Goal: Task Accomplishment & Management: Manage account settings

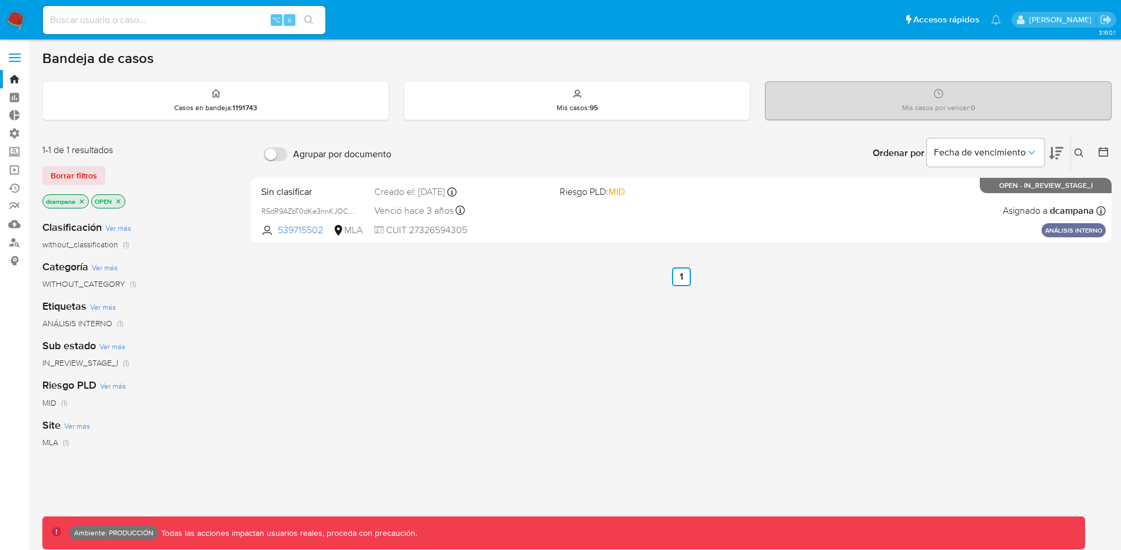
click at [13, 56] on label at bounding box center [14, 57] width 29 height 25
click at [0, 0] on input "checkbox" at bounding box center [0, 0] width 0 height 0
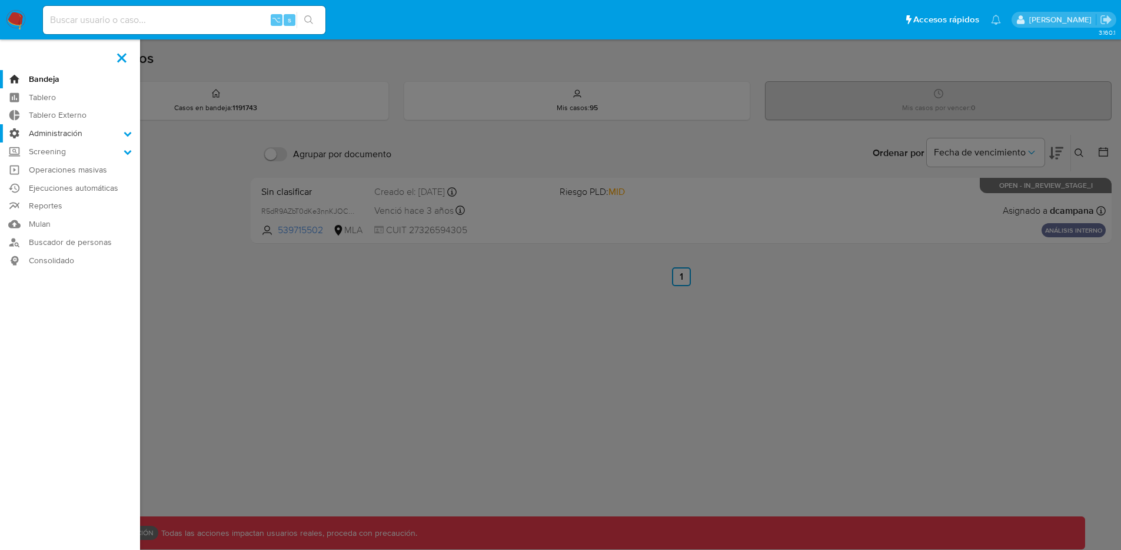
click at [91, 133] on label "Administración" at bounding box center [70, 133] width 140 height 18
click at [0, 0] on input "Administración" at bounding box center [0, 0] width 0 height 0
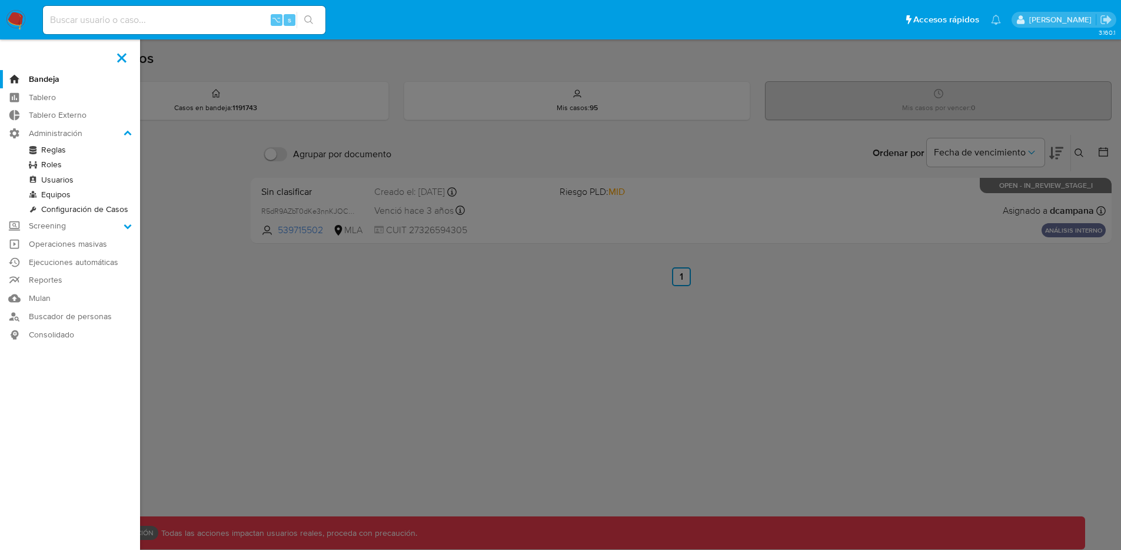
click at [46, 160] on link "Roles" at bounding box center [70, 164] width 140 height 15
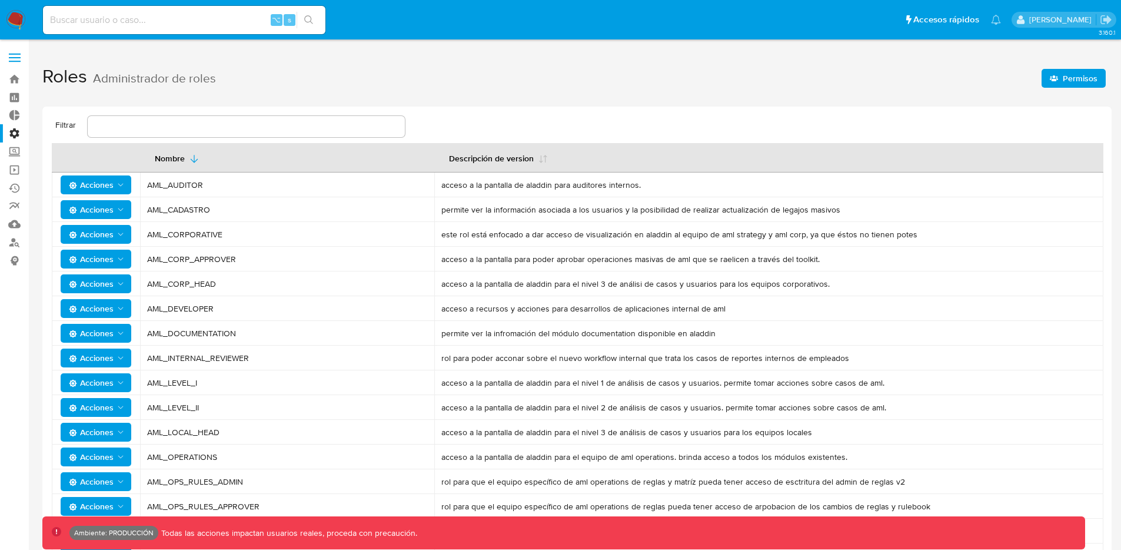
click at [1078, 79] on span "Permisos" at bounding box center [1080, 78] width 35 height 19
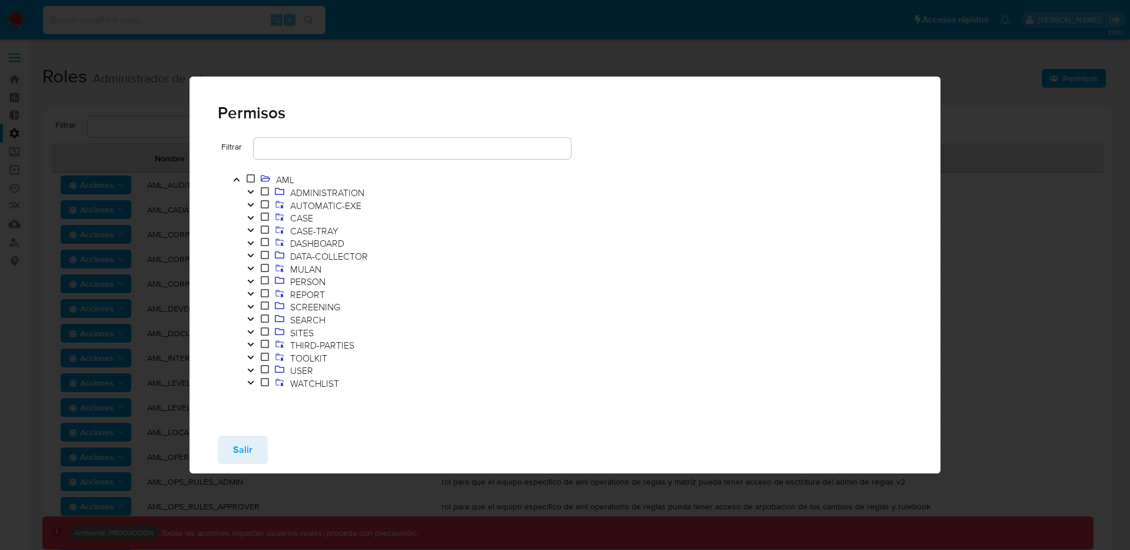
click at [251, 217] on icon "Toggle" at bounding box center [250, 217] width 6 height 4
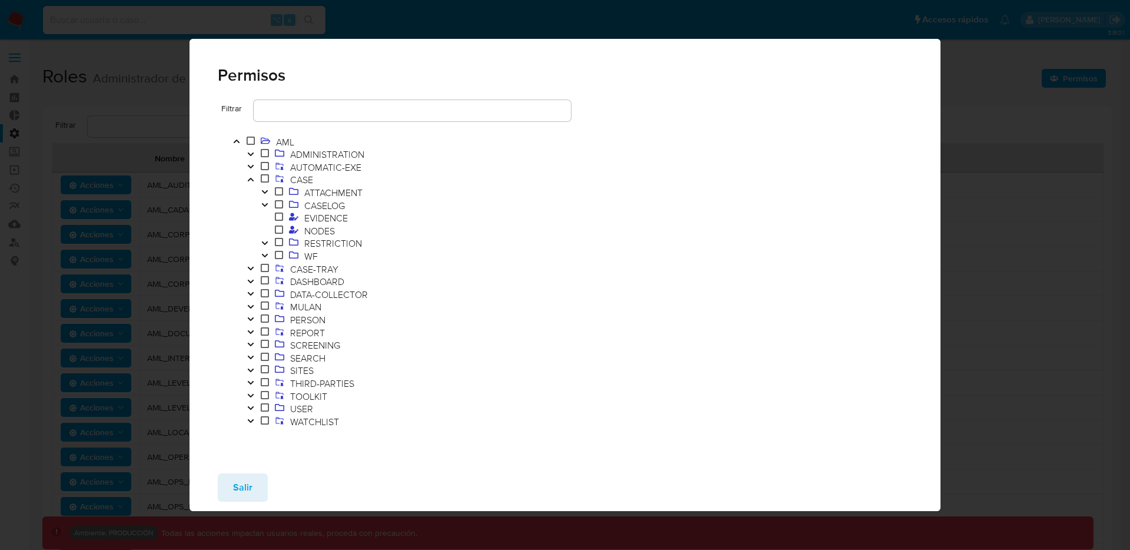
click at [266, 252] on icon "Toggle" at bounding box center [265, 255] width 8 height 7
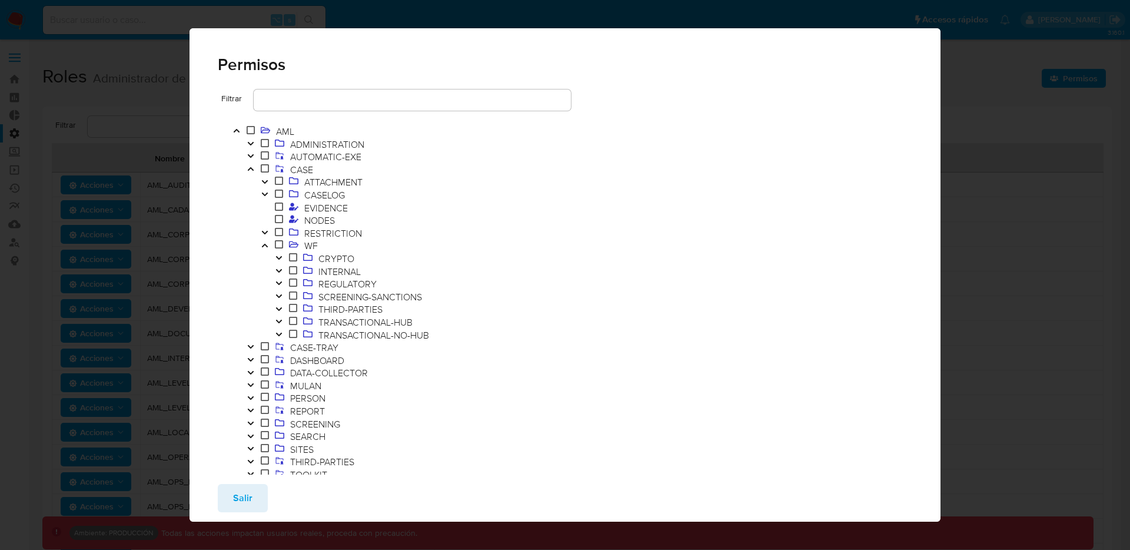
click at [277, 267] on icon "Toggle" at bounding box center [279, 270] width 8 height 7
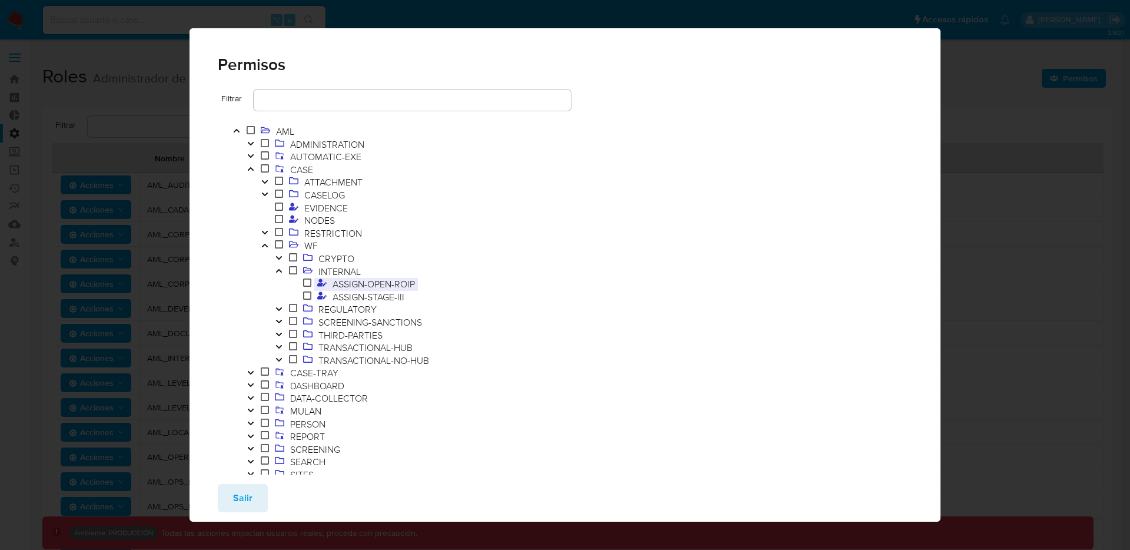
click at [347, 281] on span "ASSIGN-OPEN-ROIP" at bounding box center [373, 283] width 88 height 13
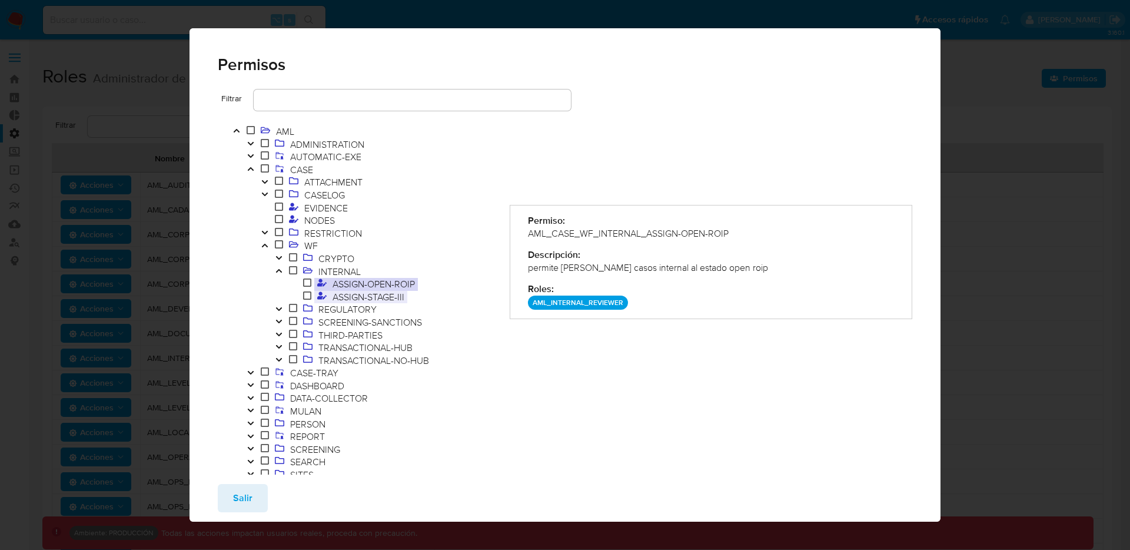
click at [359, 297] on span "ASSIGN-STAGE-III" at bounding box center [368, 296] width 78 height 13
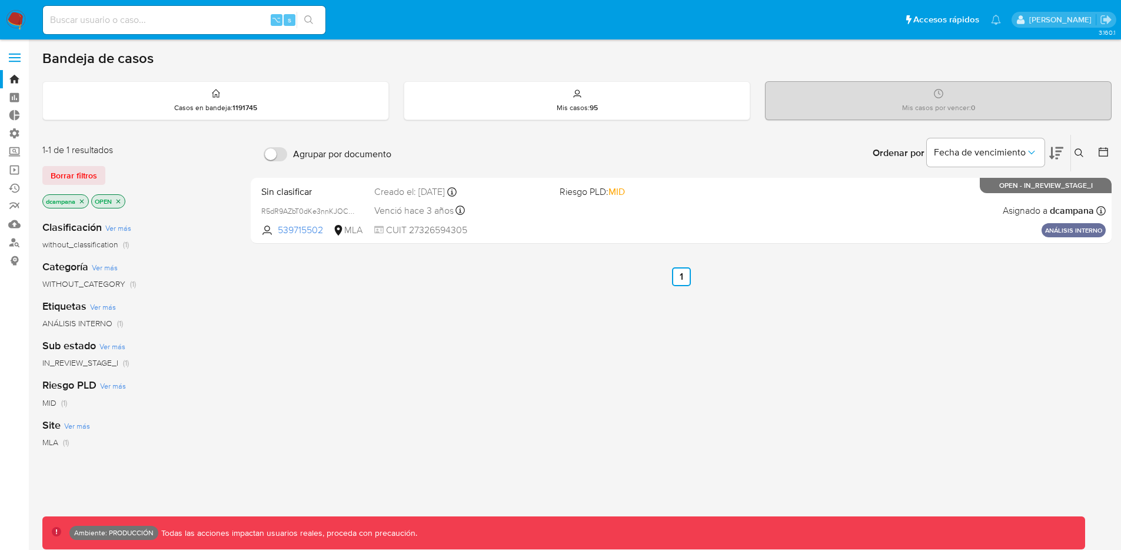
click at [10, 58] on span at bounding box center [15, 58] width 12 height 2
click at [0, 0] on input "checkbox" at bounding box center [0, 0] width 0 height 0
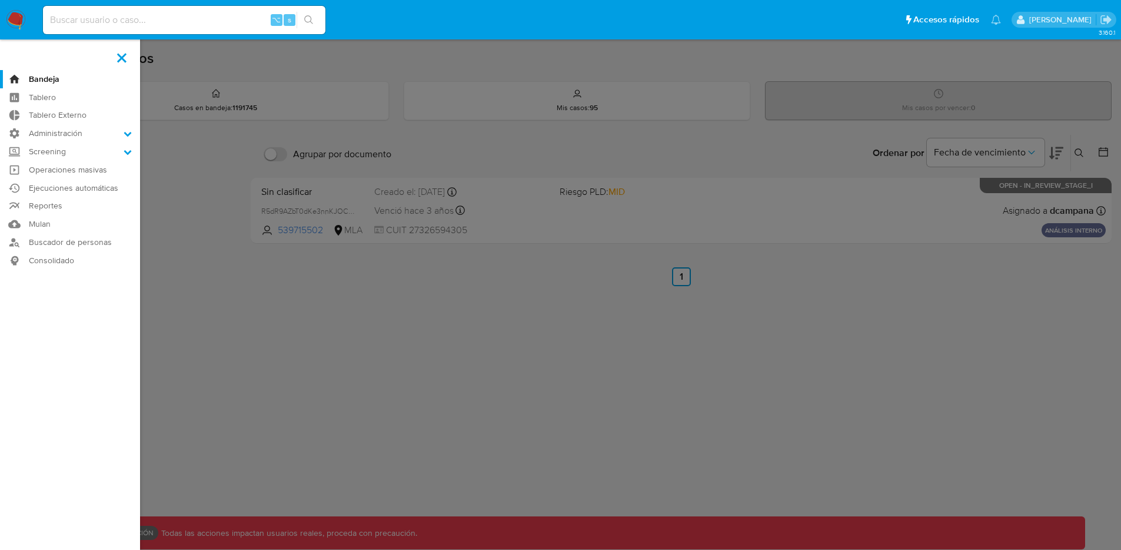
click at [607, 302] on label at bounding box center [560, 275] width 1121 height 550
click at [0, 0] on input "checkbox" at bounding box center [0, 0] width 0 height 0
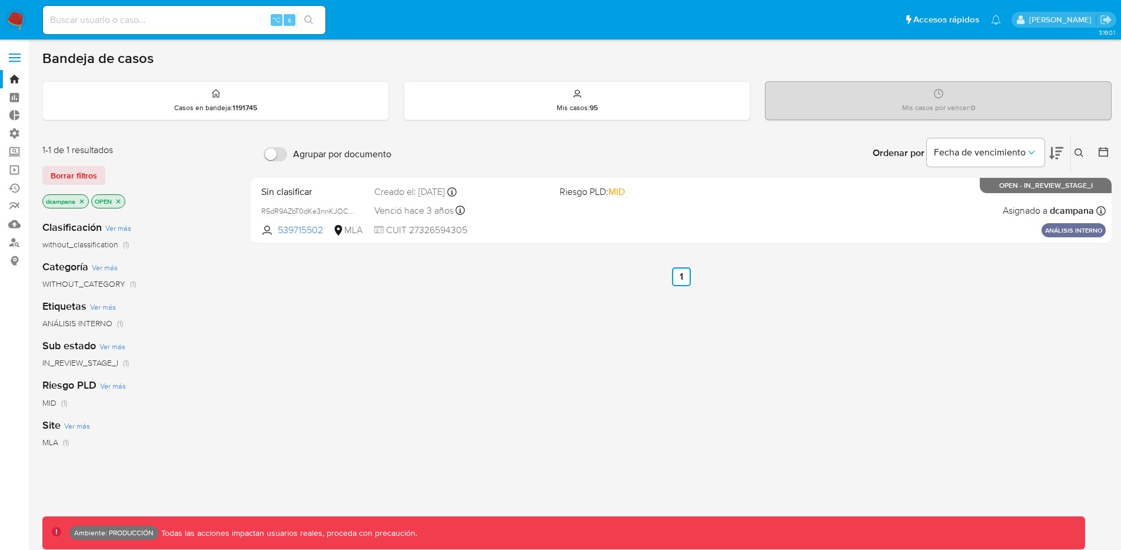
click at [118, 199] on icon "close-filter" at bounding box center [118, 201] width 4 height 4
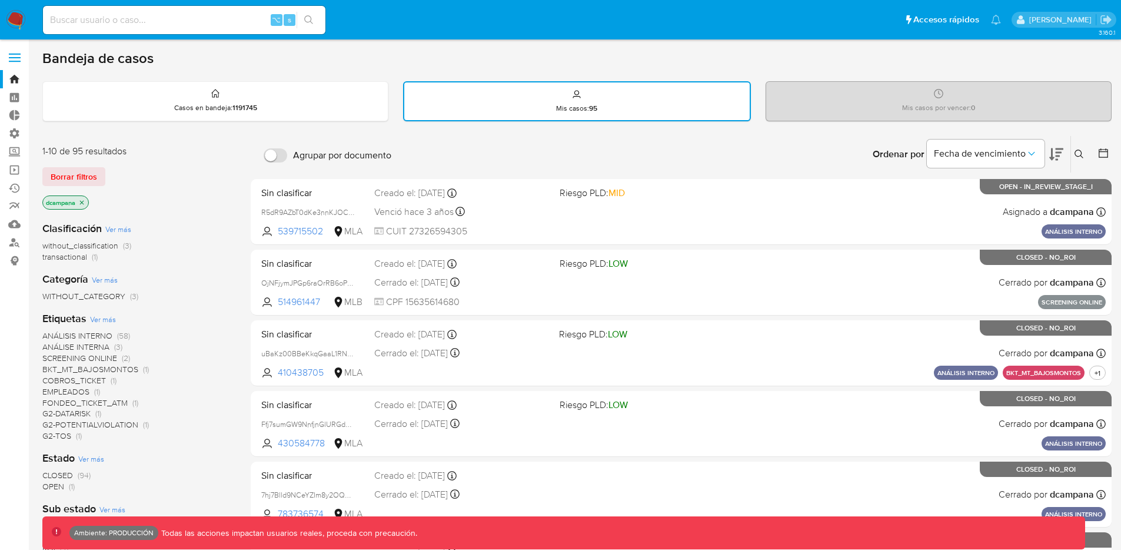
click at [81, 201] on icon "close-filter" at bounding box center [82, 202] width 4 height 4
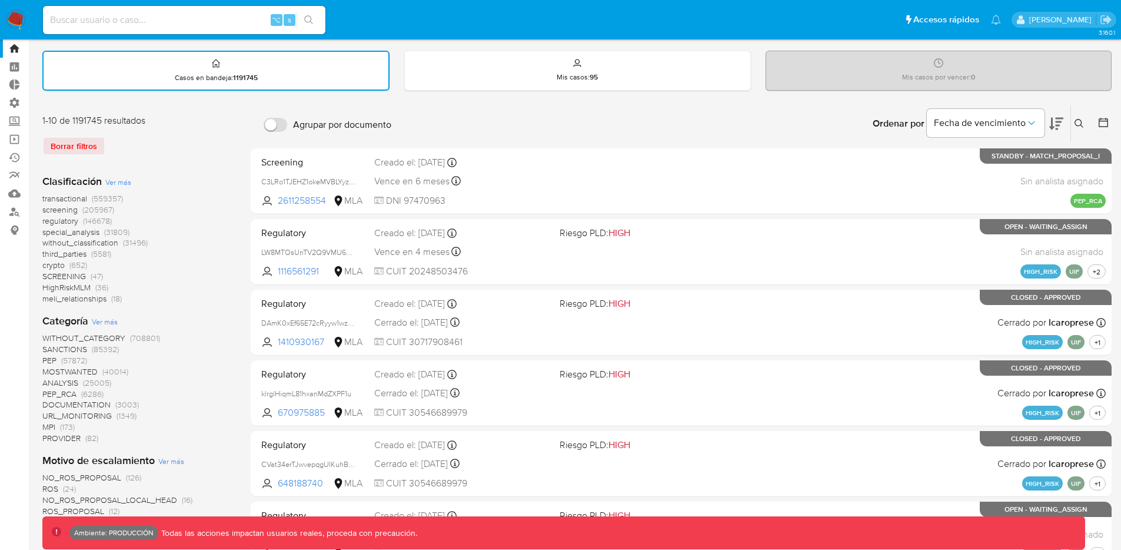
scroll to position [26, 0]
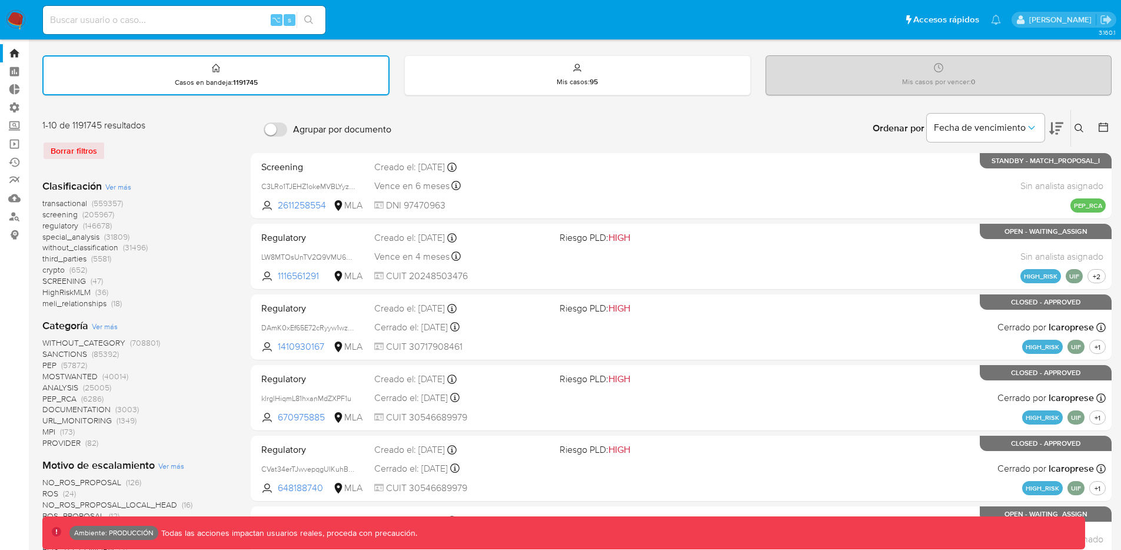
click at [81, 203] on span "transactional" at bounding box center [64, 203] width 45 height 12
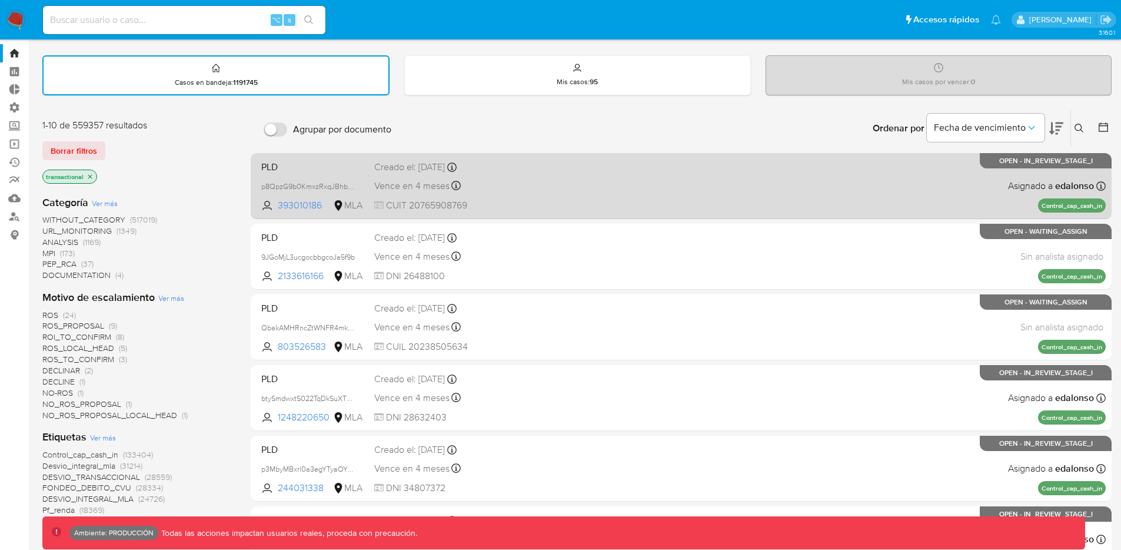
click at [754, 209] on div "PLD p8QpzG9b0KmxzRxqJBhbNdya 393010186 MLA Creado el: 26/06/2025 Creado el: 26/…" at bounding box center [681, 185] width 849 height 59
click at [670, 168] on div "PLD p8QpzG9b0KmxzRxqJBhbNdya 393010186 MLA Creado el: 26/06/2025 Creado el: 26/…" at bounding box center [681, 185] width 849 height 59
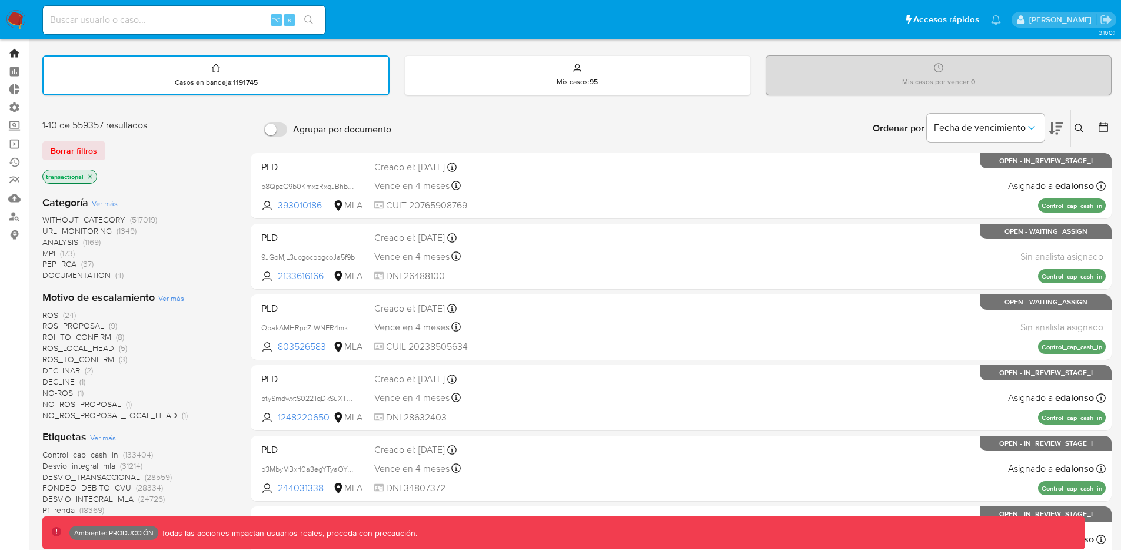
click at [9, 53] on link "Bandeja" at bounding box center [70, 53] width 140 height 18
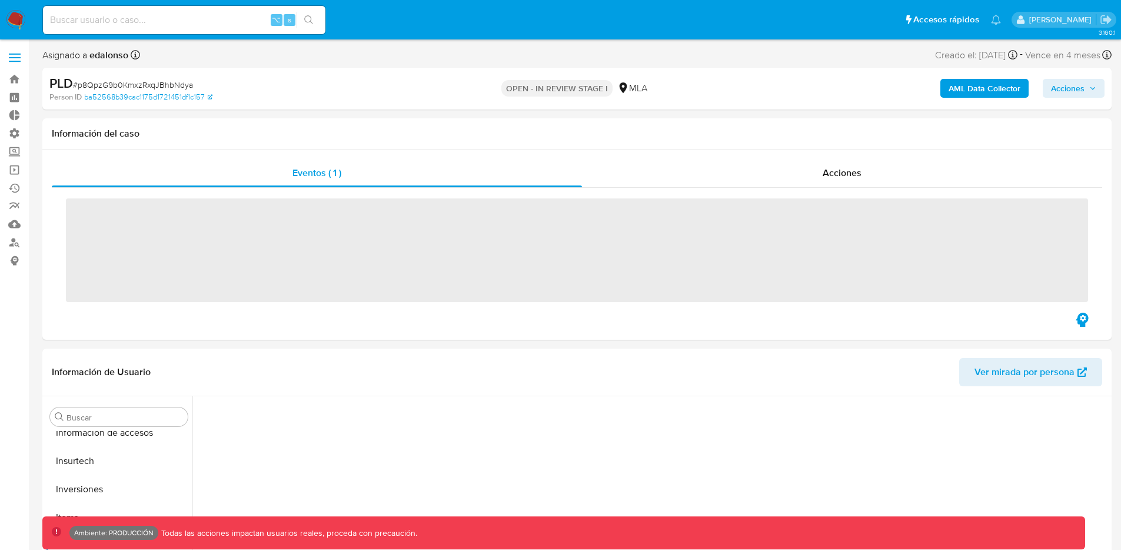
scroll to position [610, 0]
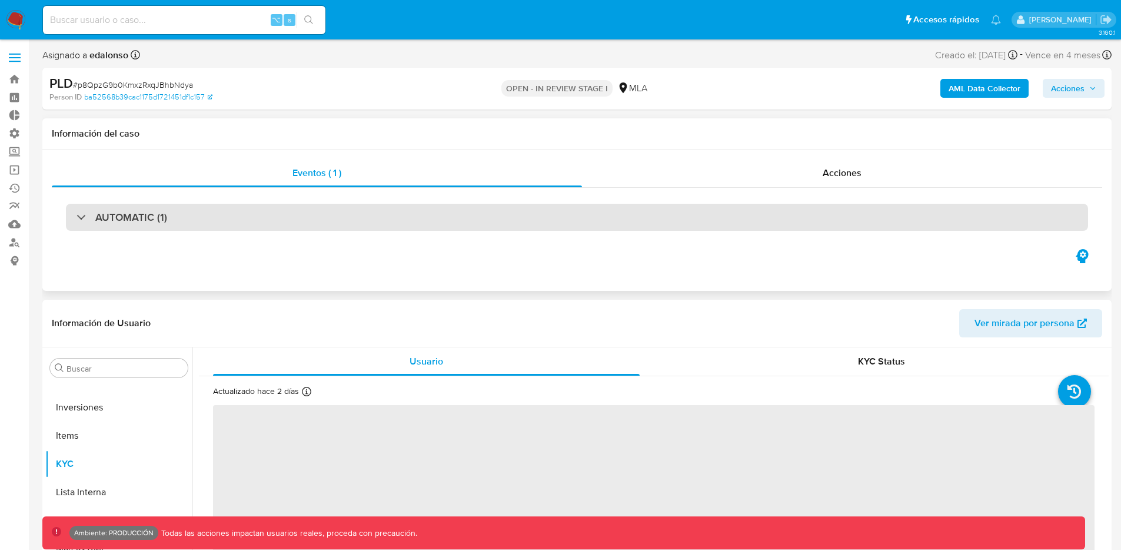
select select "10"
click at [581, 214] on div "AUTOMATIC (1)" at bounding box center [577, 217] width 1022 height 27
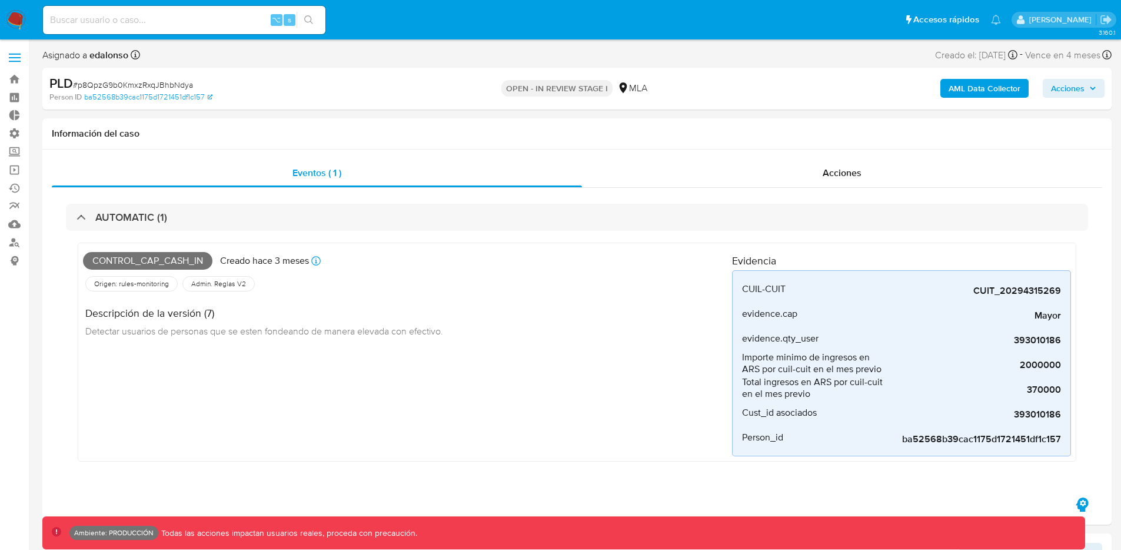
click at [13, 52] on label at bounding box center [14, 57] width 29 height 25
click at [0, 0] on input "checkbox" at bounding box center [0, 0] width 0 height 0
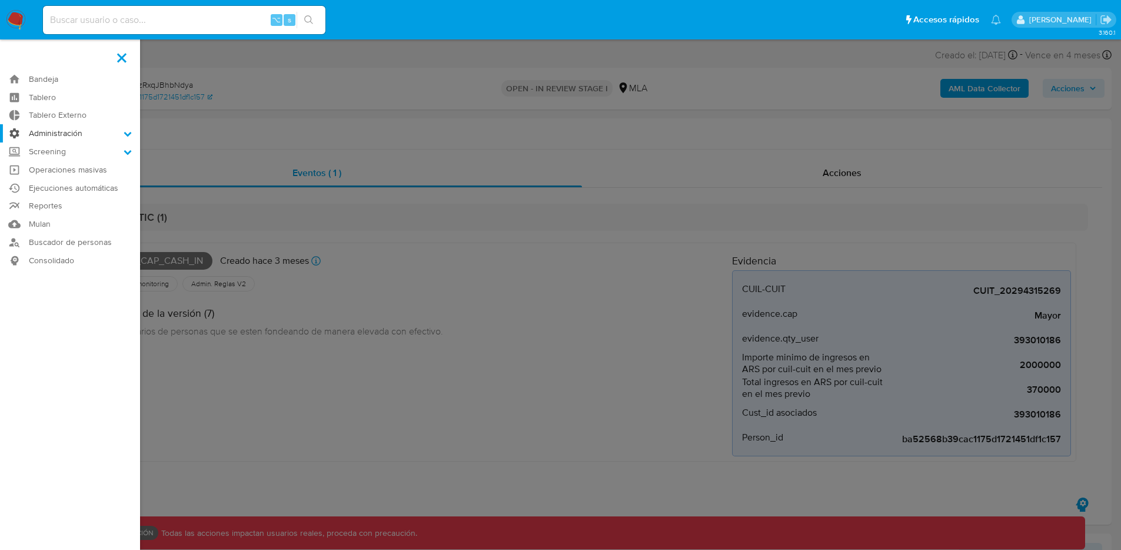
click at [71, 134] on label "Administración" at bounding box center [70, 133] width 140 height 18
click at [0, 0] on input "Administración" at bounding box center [0, 0] width 0 height 0
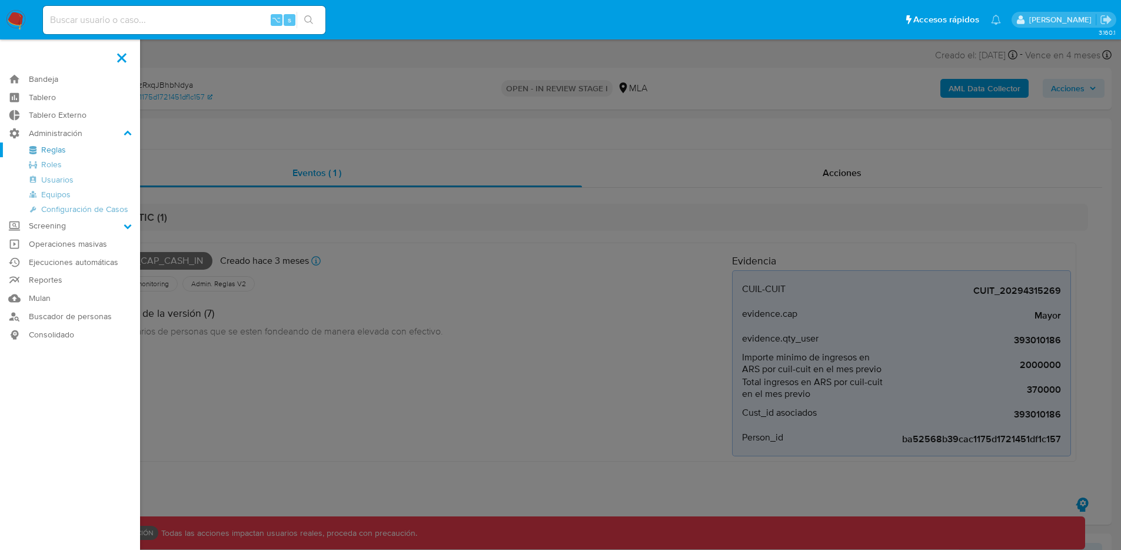
click at [57, 151] on link "Reglas" at bounding box center [70, 149] width 140 height 15
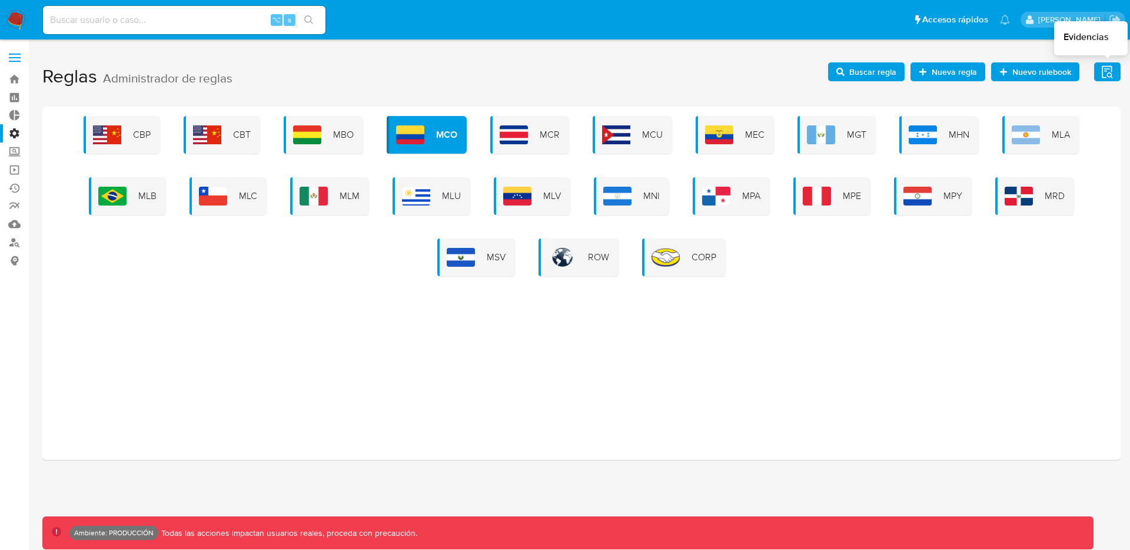
click at [1101, 71] on icon "button" at bounding box center [1106, 71] width 11 height 12
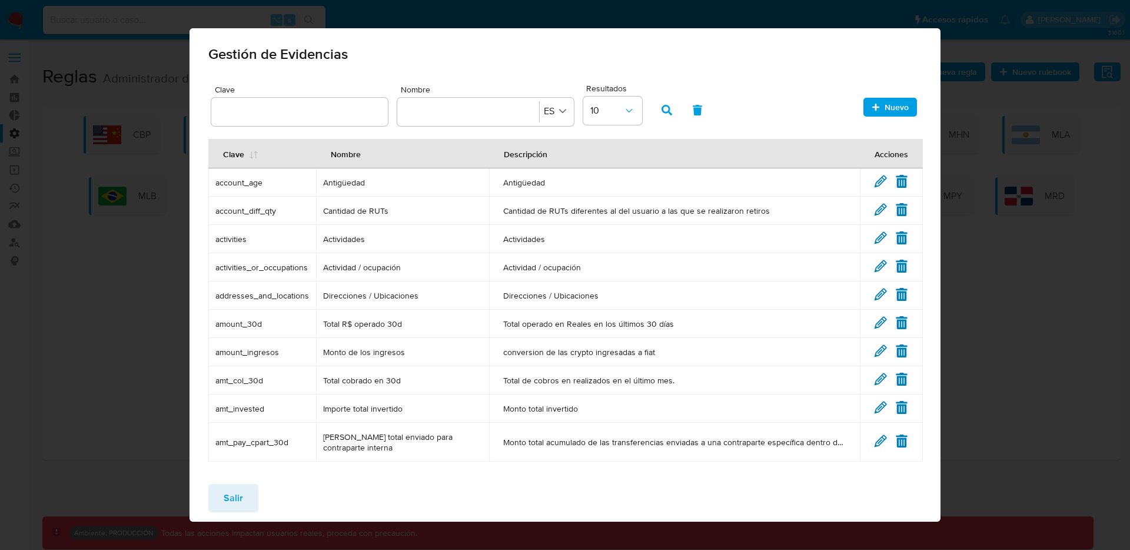
click at [835, 109] on div "Clave Nombre Nombre ES Resultados 10" at bounding box center [565, 105] width 708 height 48
click at [871, 109] on icon "button" at bounding box center [875, 107] width 8 height 8
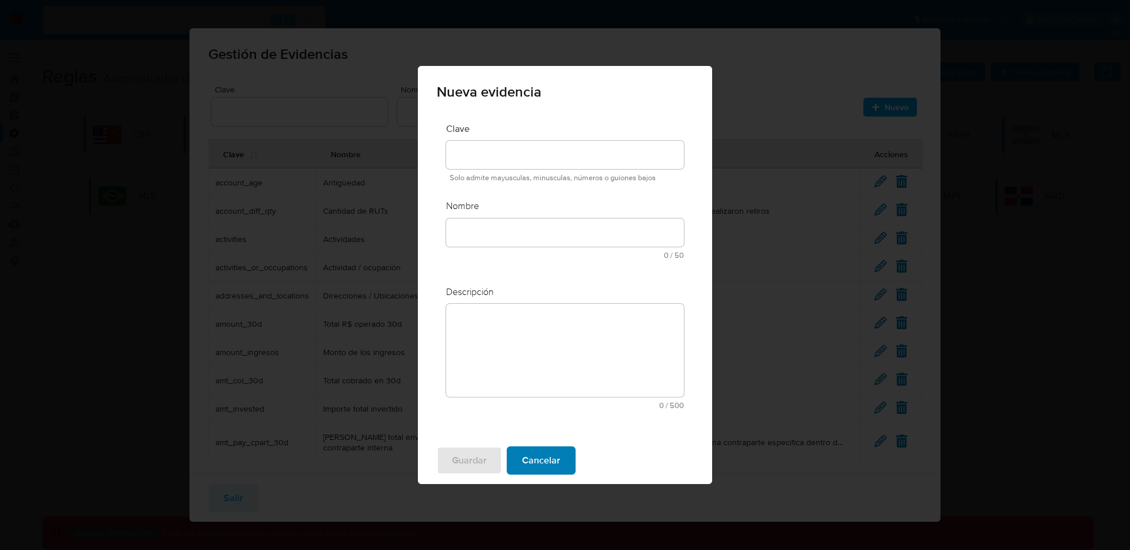
click at [559, 448] on button "Cancelar" at bounding box center [541, 460] width 69 height 28
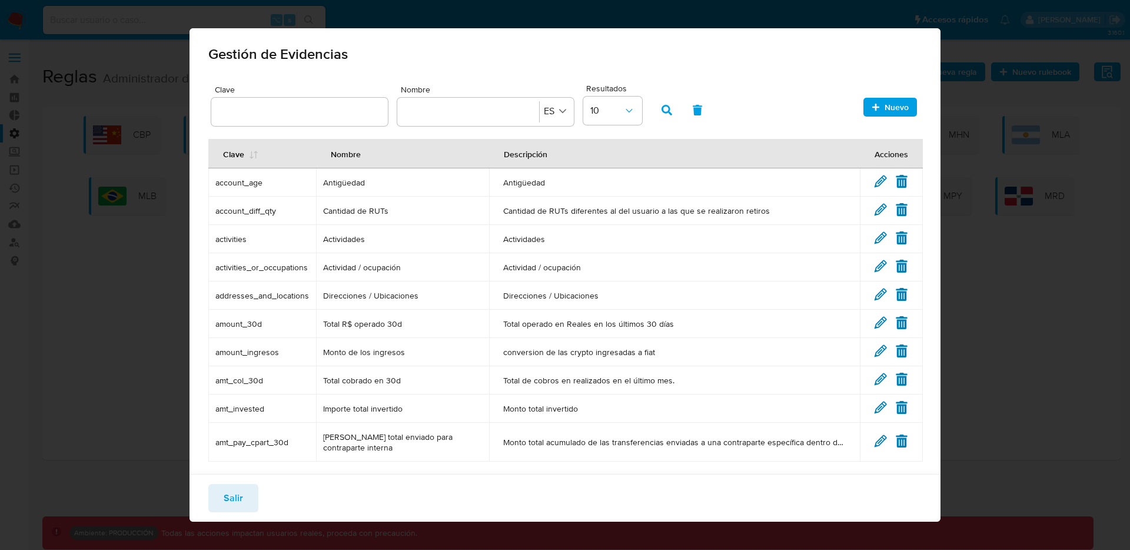
click at [242, 504] on button "Salir" at bounding box center [233, 498] width 50 height 28
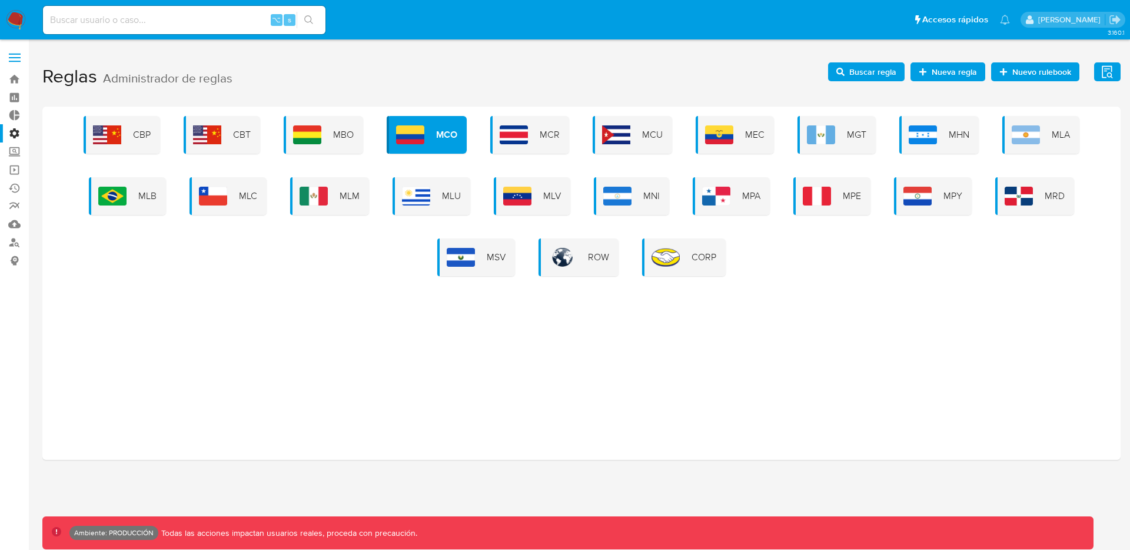
click at [889, 72] on span "Buscar regla" at bounding box center [872, 71] width 47 height 19
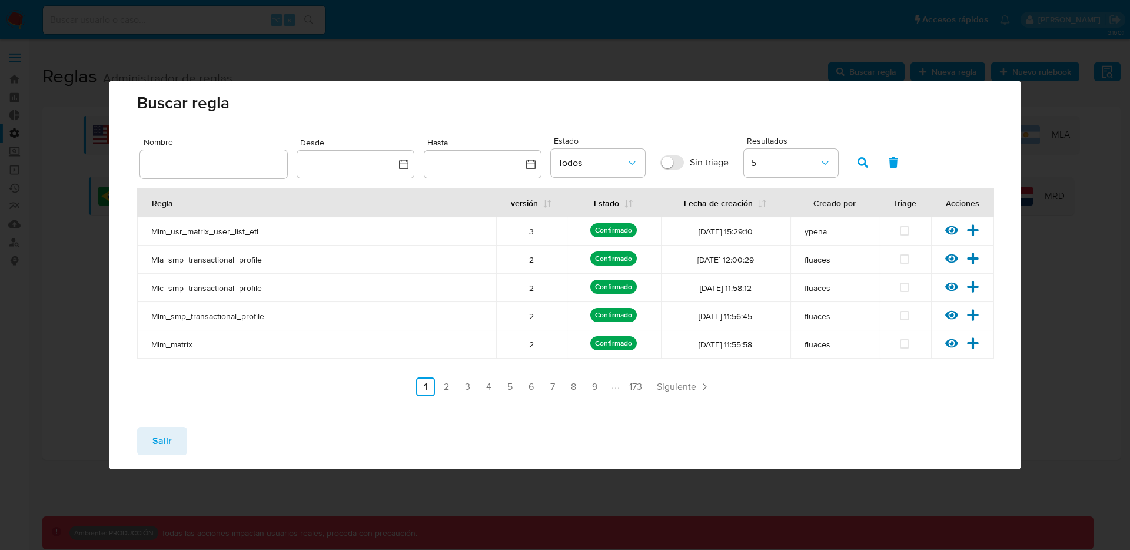
click at [171, 425] on div "Salir" at bounding box center [565, 443] width 912 height 52
click at [161, 438] on span "Salir" at bounding box center [161, 441] width 19 height 26
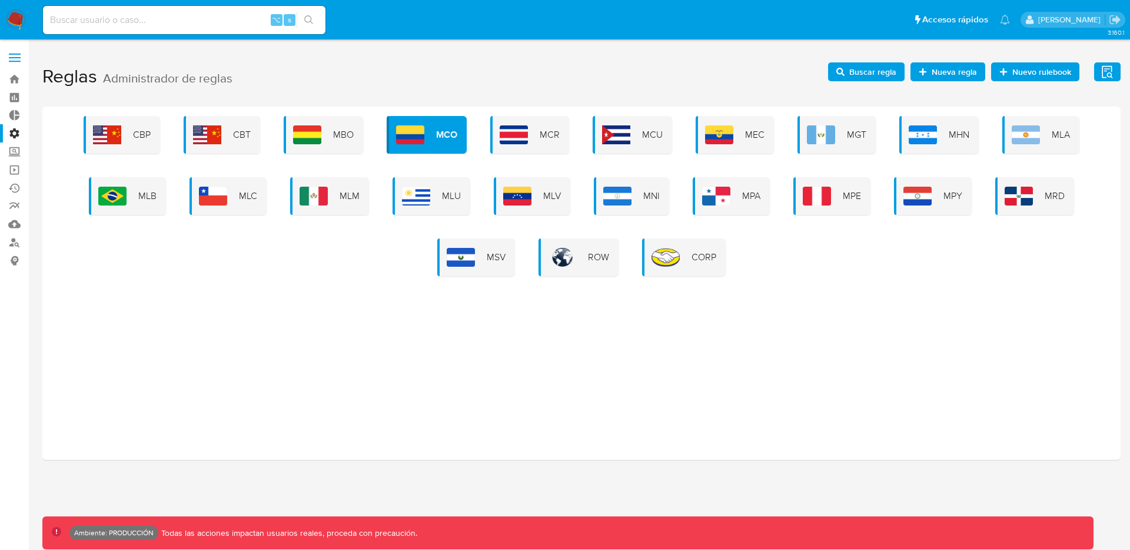
click at [963, 69] on span "Nueva regla" at bounding box center [953, 71] width 45 height 19
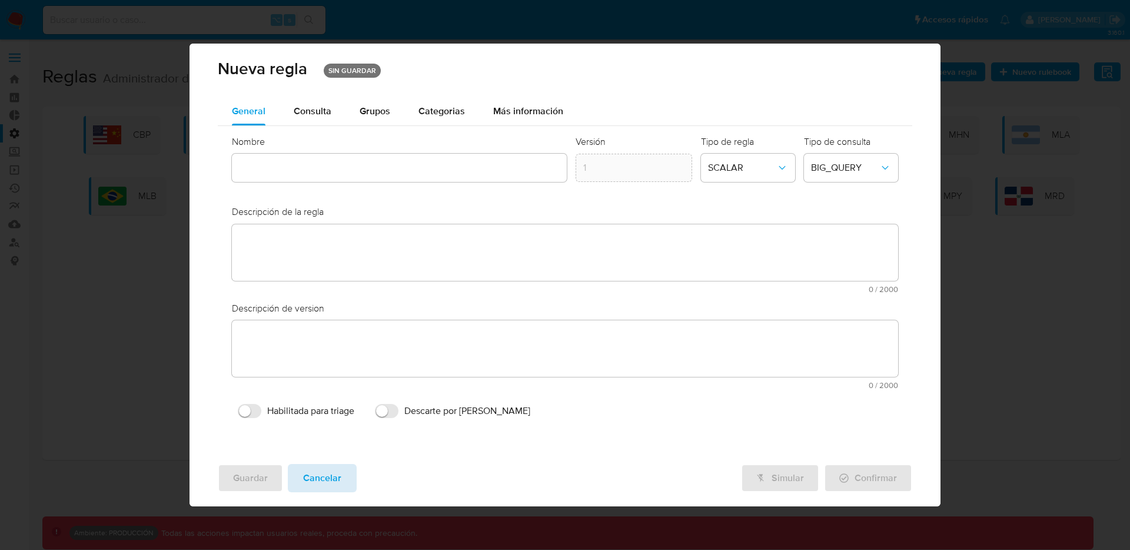
click at [311, 477] on span "Cancelar" at bounding box center [322, 478] width 38 height 26
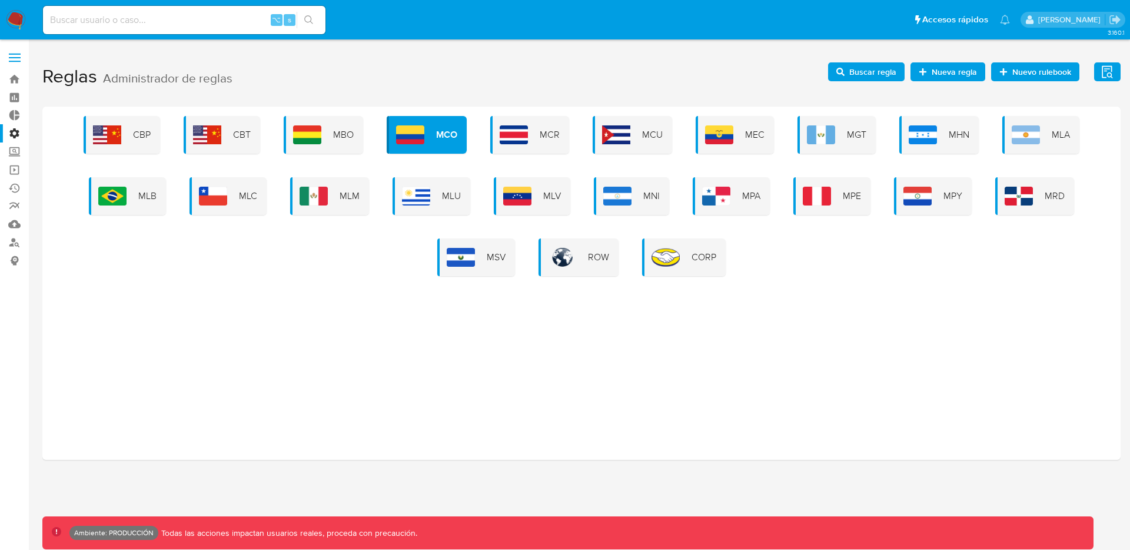
click at [864, 74] on span "Buscar regla" at bounding box center [872, 71] width 47 height 19
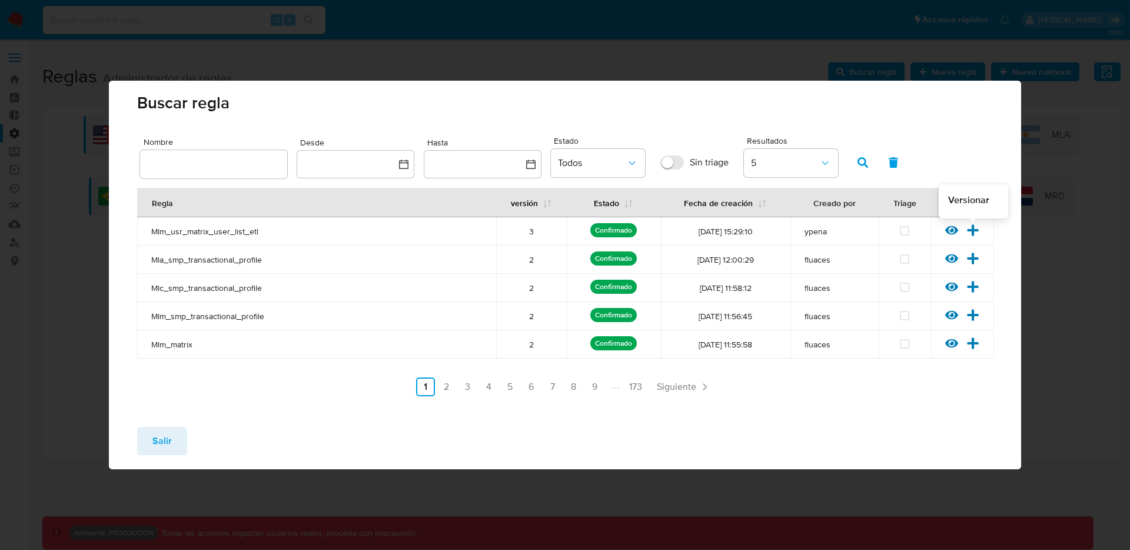
click at [973, 226] on icon at bounding box center [972, 229] width 11 height 11
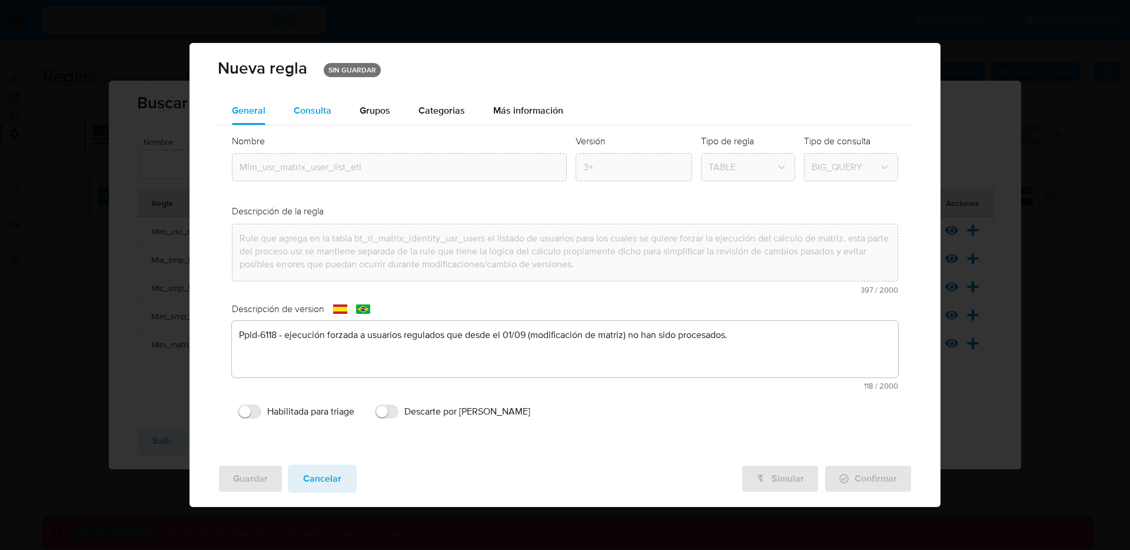
click at [315, 120] on div "Consulta" at bounding box center [313, 110] width 38 height 28
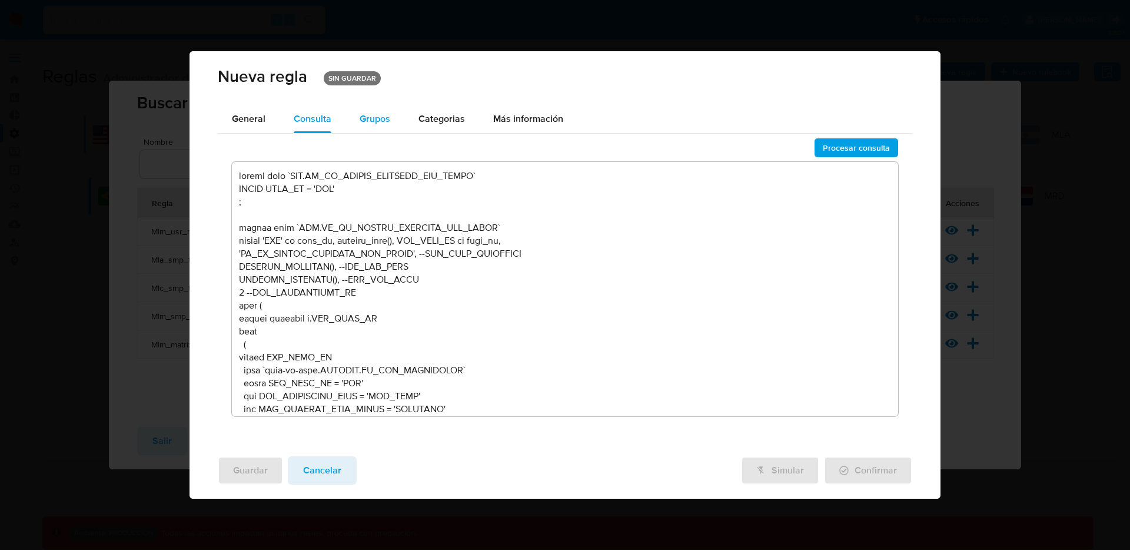
click at [359, 119] on span "Grupos" at bounding box center [374, 119] width 31 height 14
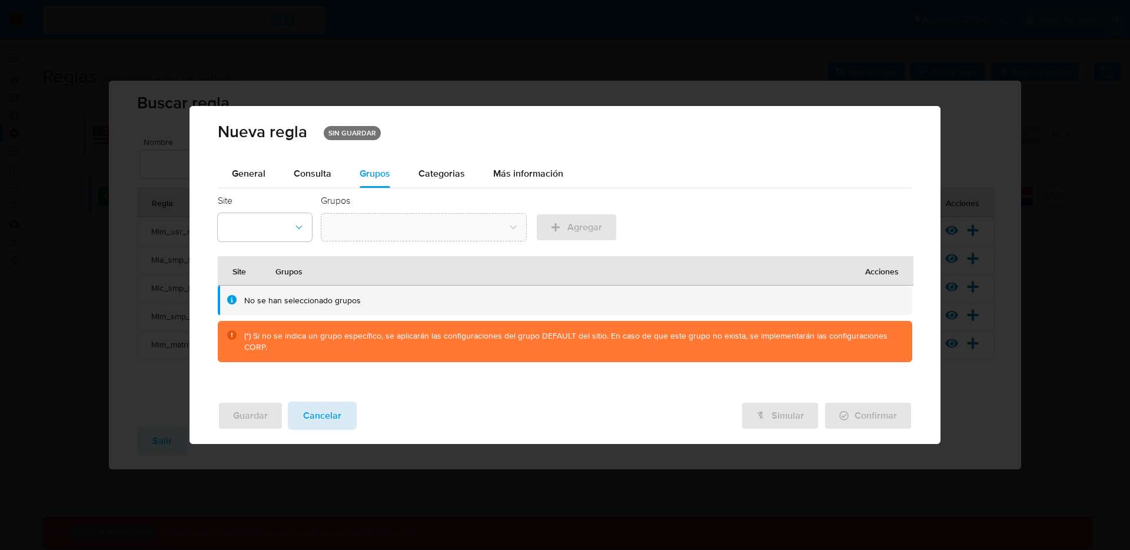
click at [329, 416] on span "Cancelar" at bounding box center [322, 415] width 38 height 26
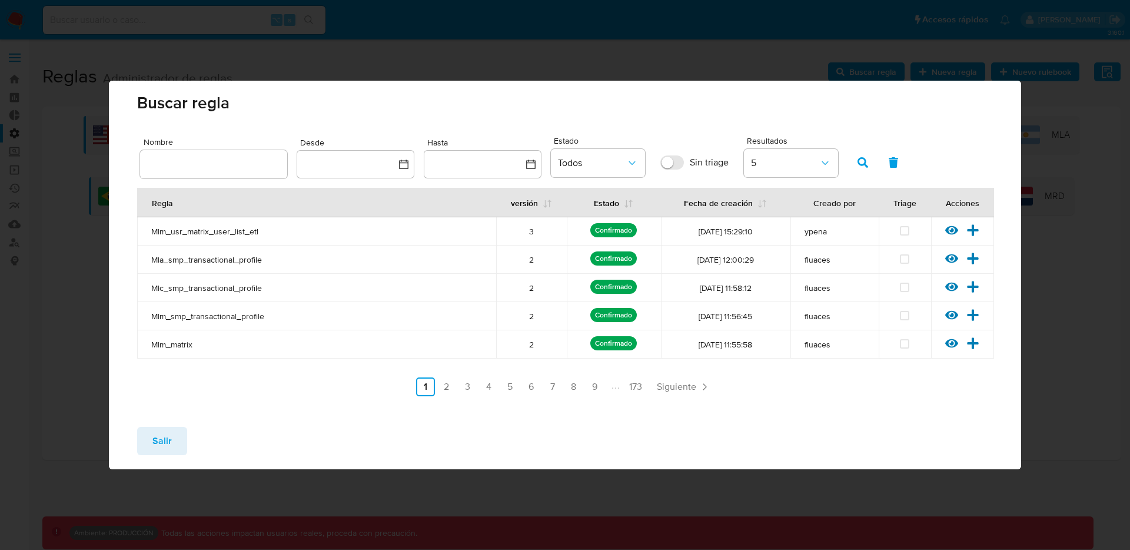
click at [152, 452] on span "Salir" at bounding box center [161, 441] width 19 height 26
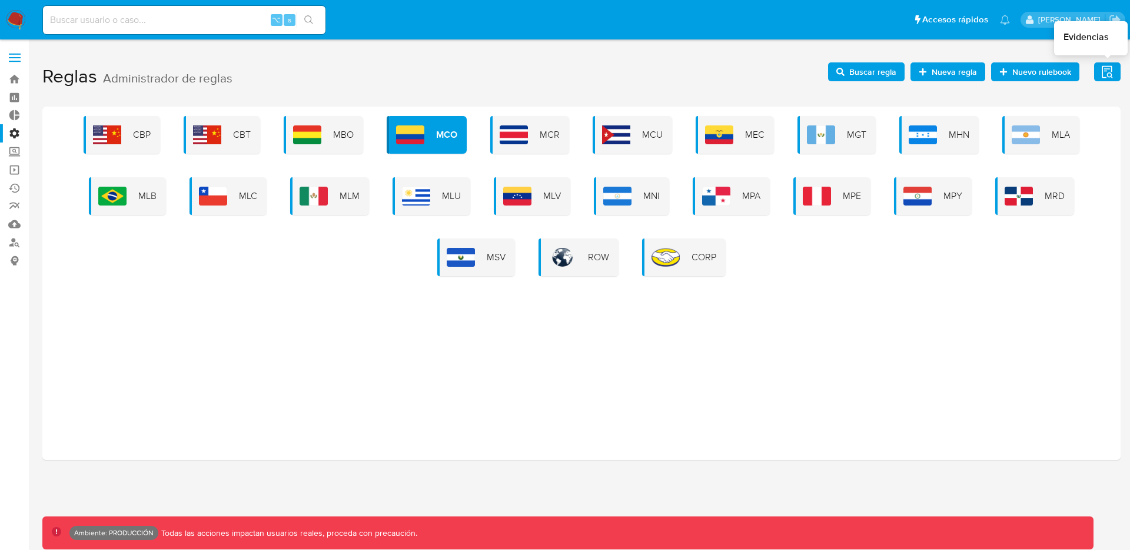
click at [1103, 72] on icon "button" at bounding box center [1107, 72] width 15 height 15
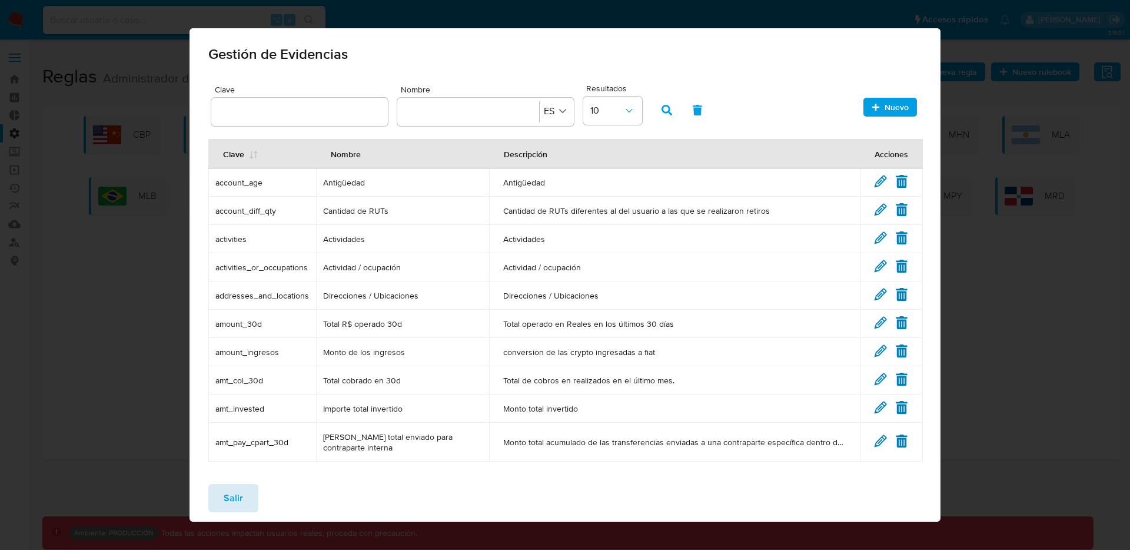
click at [250, 495] on button "Salir" at bounding box center [233, 498] width 50 height 28
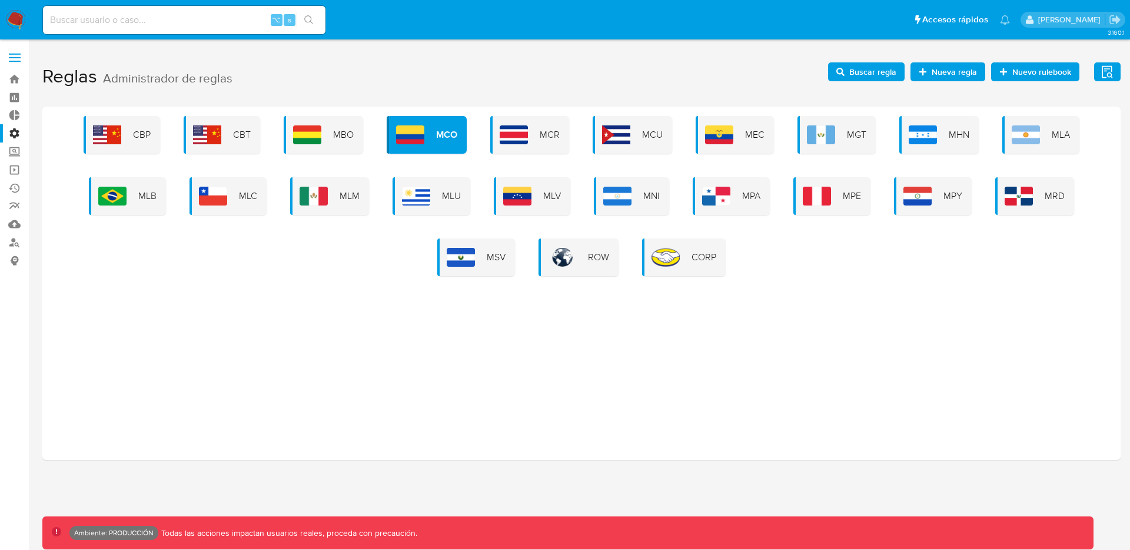
click at [10, 57] on span at bounding box center [15, 58] width 12 height 2
click at [0, 0] on input "checkbox" at bounding box center [0, 0] width 0 height 0
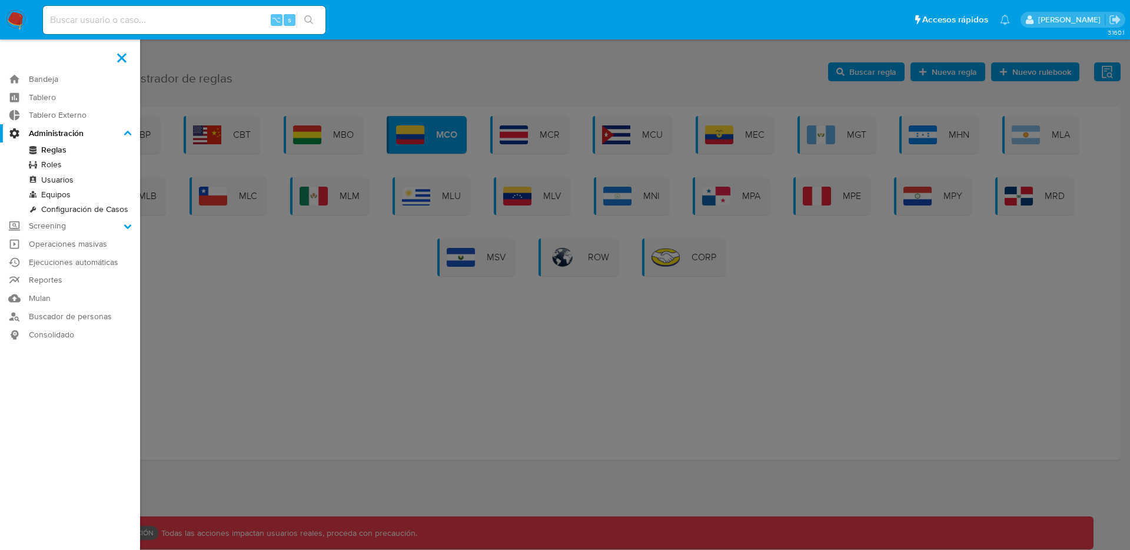
click at [49, 197] on link "Equipos" at bounding box center [70, 194] width 140 height 15
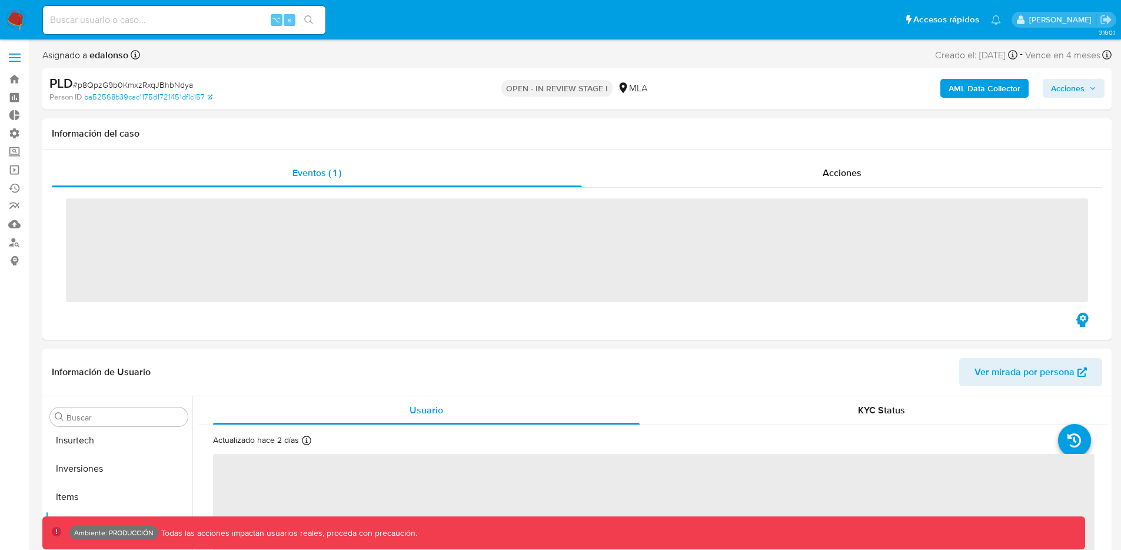
scroll to position [610, 0]
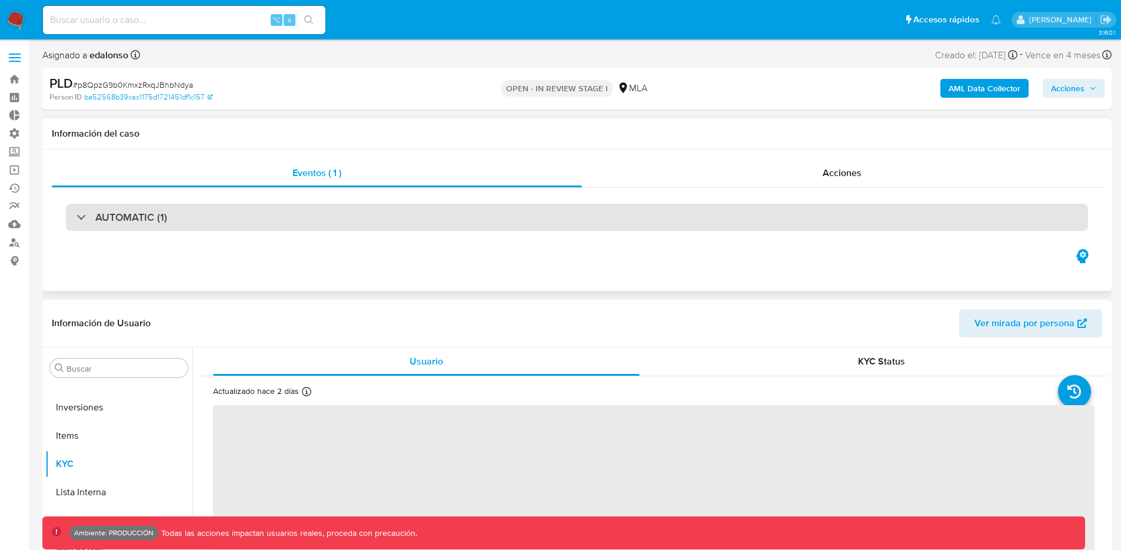
select select "10"
click at [822, 207] on div "AUTOMATIC (1)" at bounding box center [577, 217] width 1022 height 27
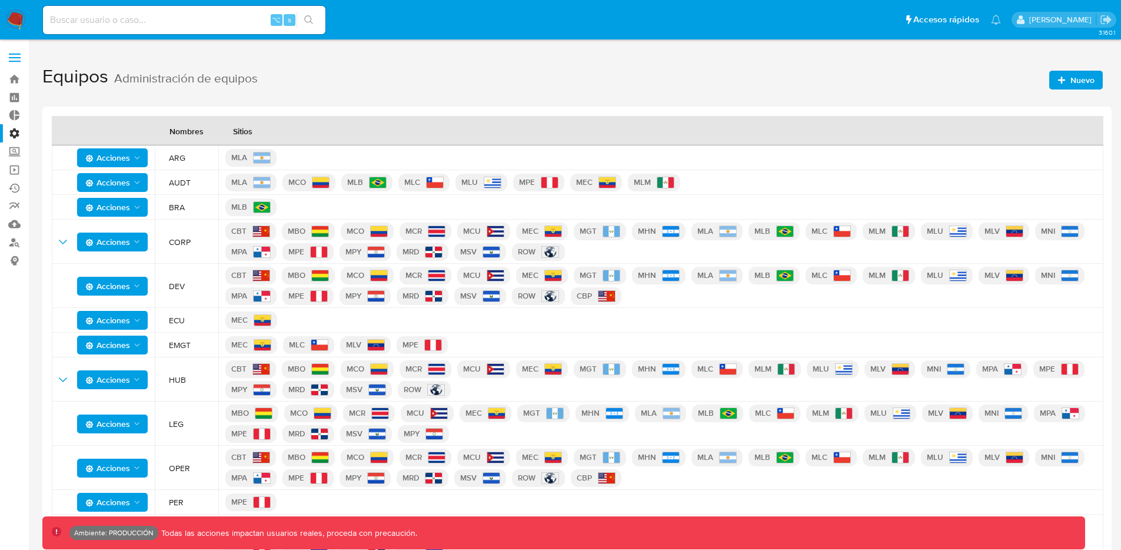
click at [1066, 84] on span "Nuevo" at bounding box center [1075, 80] width 37 height 16
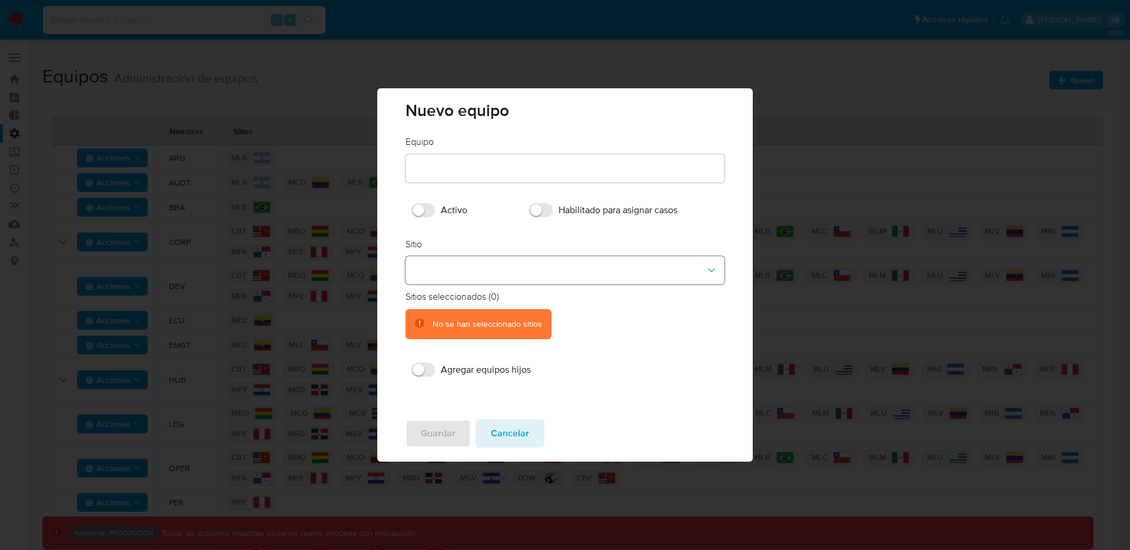
click at [531, 269] on button "site-dropdown" at bounding box center [564, 270] width 319 height 28
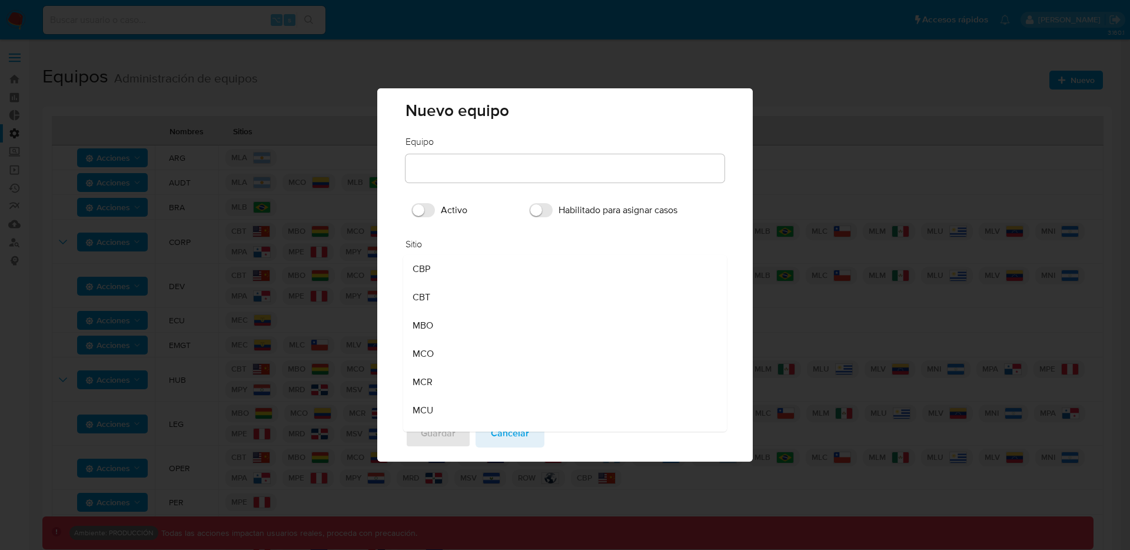
click at [605, 458] on div "Guardar Cancelar" at bounding box center [564, 436] width 375 height 52
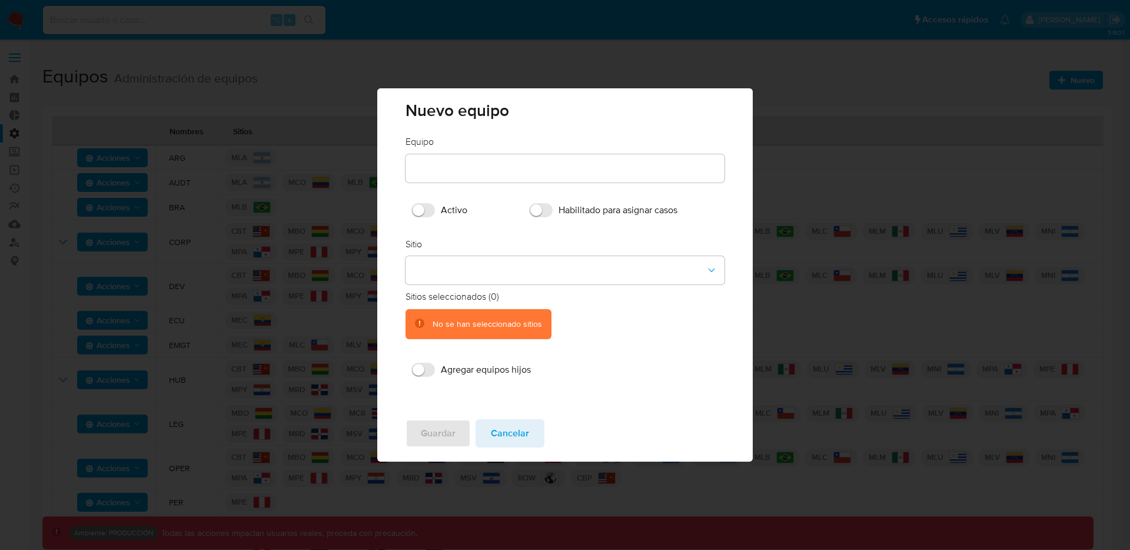
click at [504, 431] on span "Cancelar" at bounding box center [510, 433] width 38 height 26
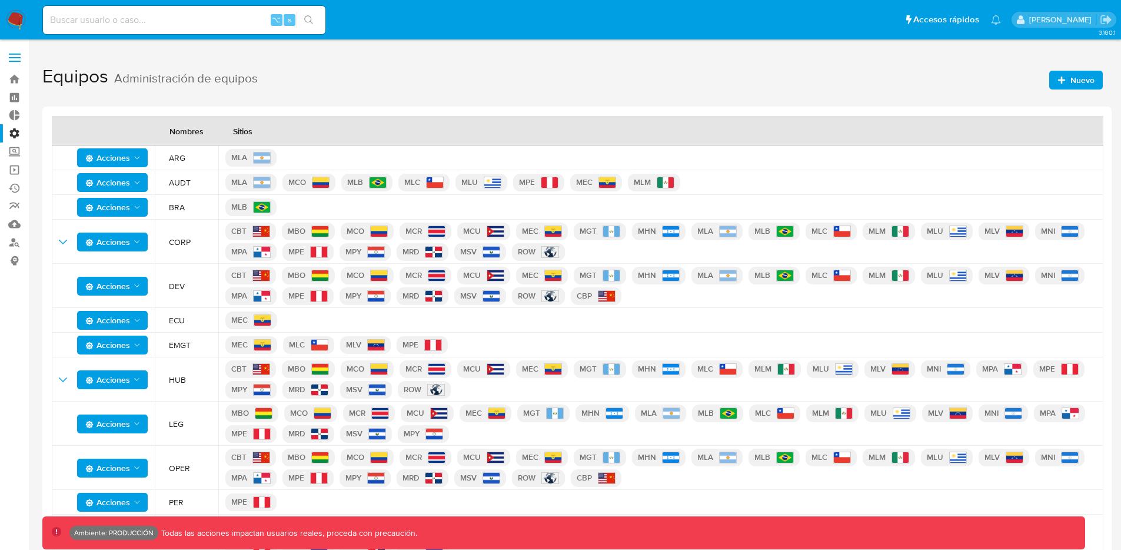
click at [13, 53] on span at bounding box center [15, 54] width 12 height 2
click at [0, 0] on input "checkbox" at bounding box center [0, 0] width 0 height 0
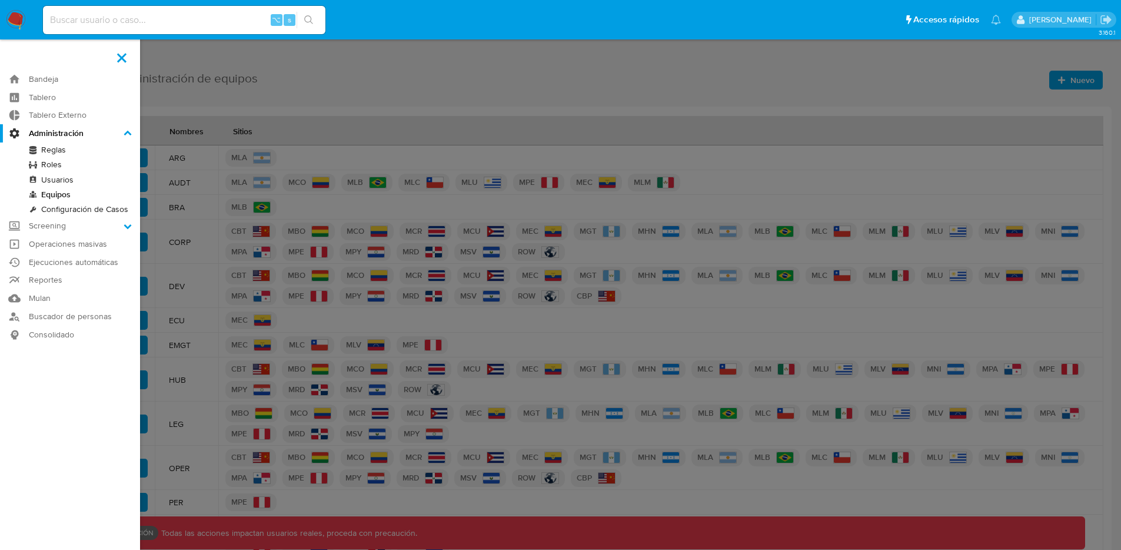
click at [51, 150] on link "Reglas" at bounding box center [70, 149] width 140 height 15
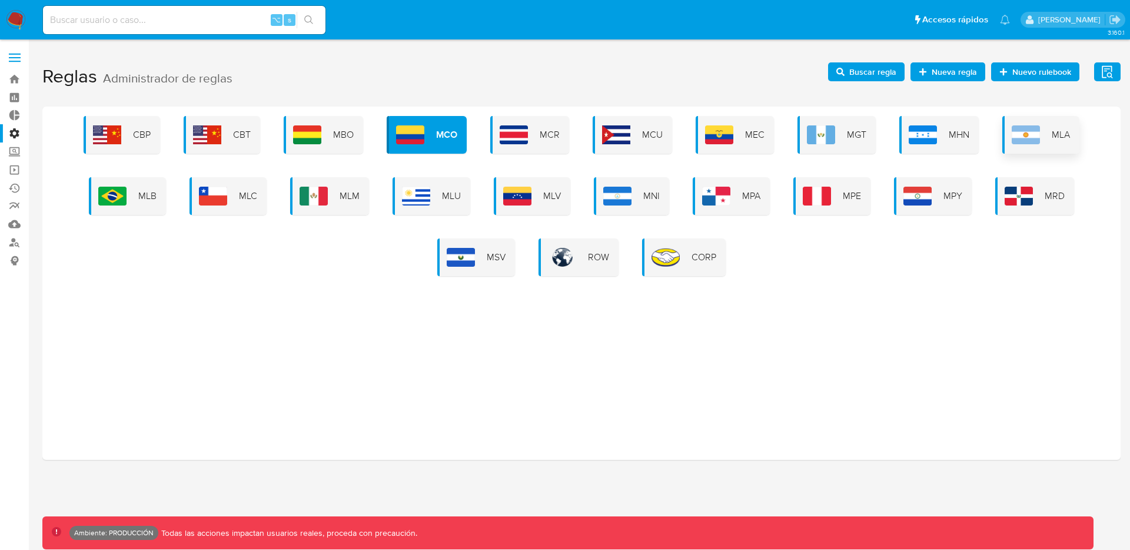
click at [1007, 150] on div "MLA" at bounding box center [1040, 135] width 77 height 38
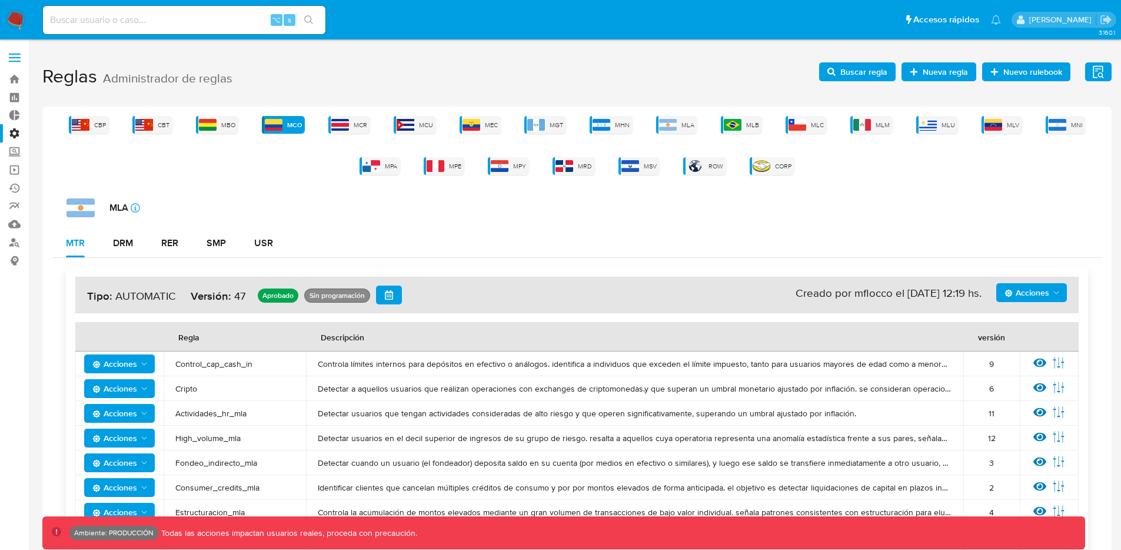
drag, startPoint x: 49, startPoint y: 225, endPoint x: 430, endPoint y: 390, distance: 415.0
click at [21, 50] on label at bounding box center [14, 57] width 29 height 25
click at [0, 0] on input "checkbox" at bounding box center [0, 0] width 0 height 0
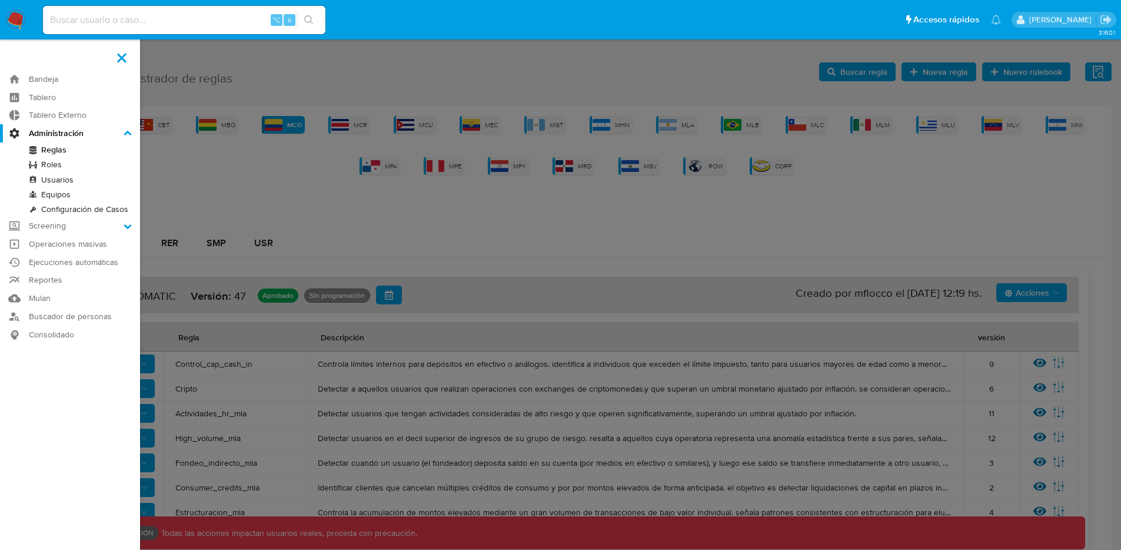
click at [69, 190] on link "Equipos" at bounding box center [70, 194] width 140 height 15
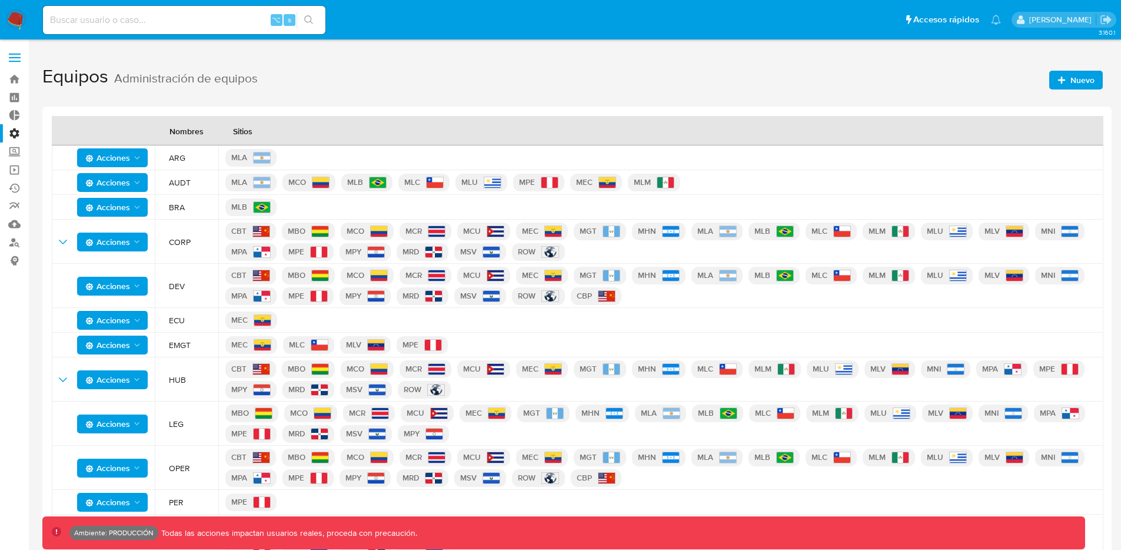
drag, startPoint x: 288, startPoint y: 206, endPoint x: 166, endPoint y: 209, distance: 122.4
click at [166, 209] on tr "Acciones BRA MLB" at bounding box center [577, 207] width 1051 height 25
click at [176, 158] on span "ARG" at bounding box center [190, 157] width 42 height 11
click at [17, 63] on label at bounding box center [14, 57] width 29 height 25
click at [0, 0] on input "checkbox" at bounding box center [0, 0] width 0 height 0
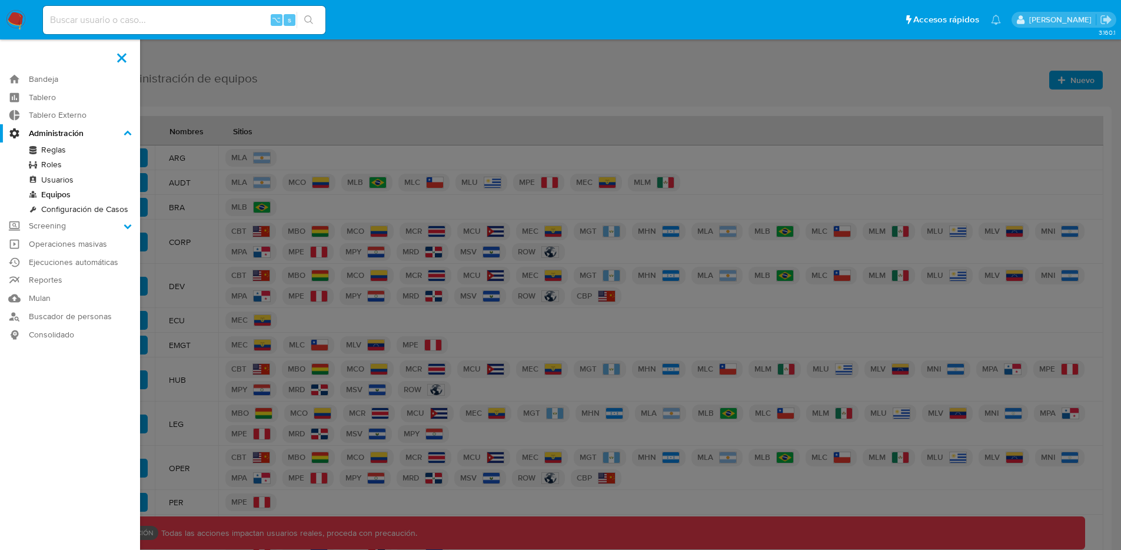
click at [61, 149] on link "Reglas" at bounding box center [70, 149] width 140 height 15
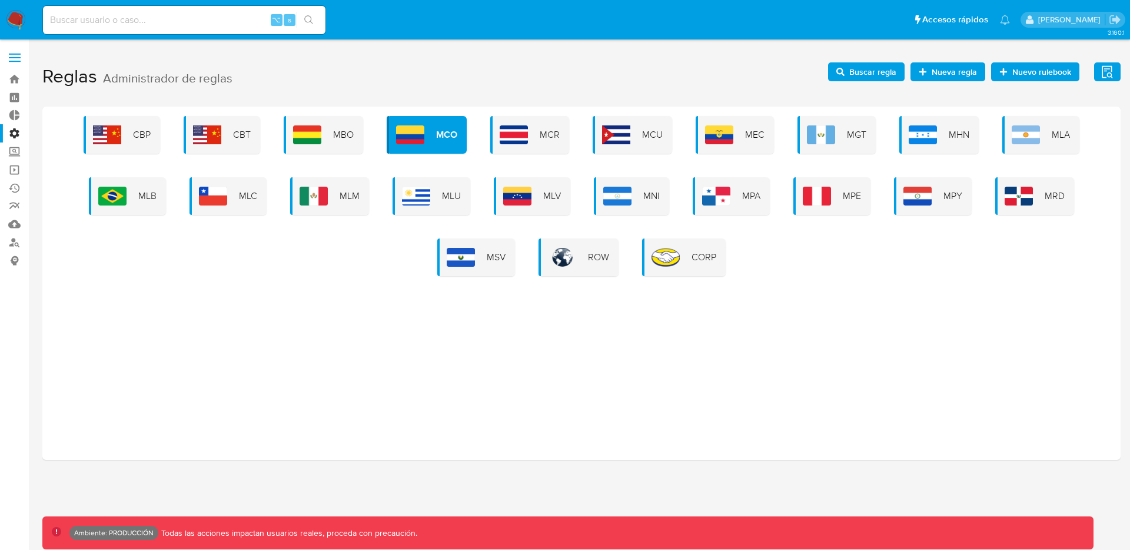
click at [930, 74] on span "Nueva regla" at bounding box center [947, 72] width 58 height 16
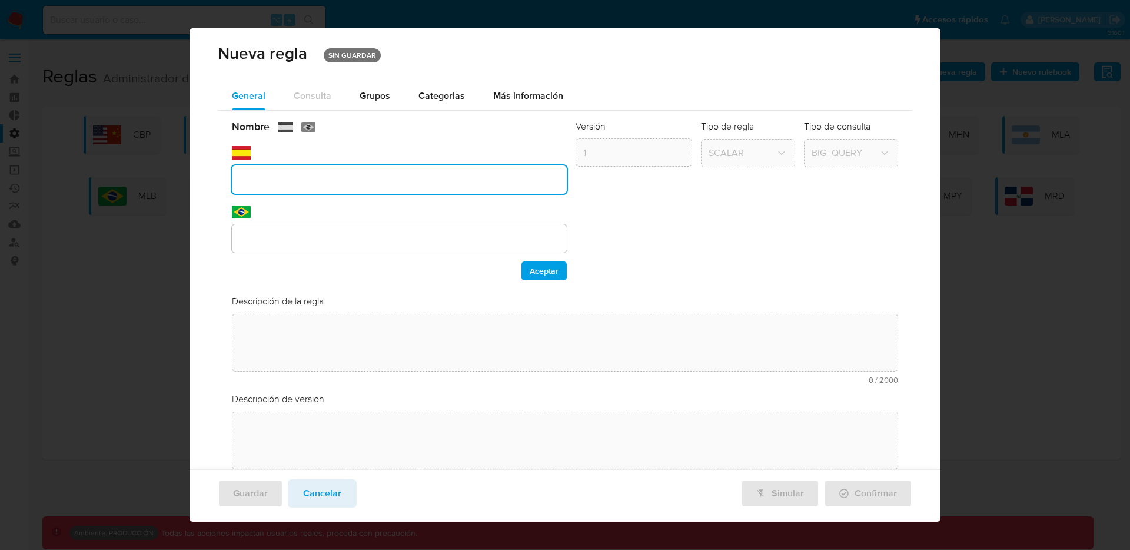
click at [334, 163] on div "text-es" at bounding box center [399, 170] width 335 height 48
click at [405, 181] on input "text" at bounding box center [399, 179] width 335 height 15
click at [450, 248] on div at bounding box center [399, 238] width 335 height 28
click at [364, 184] on div "Nombre text-es text-pt Aceptar" at bounding box center [399, 200] width 335 height 160
click at [249, 174] on input "text" at bounding box center [399, 179] width 335 height 15
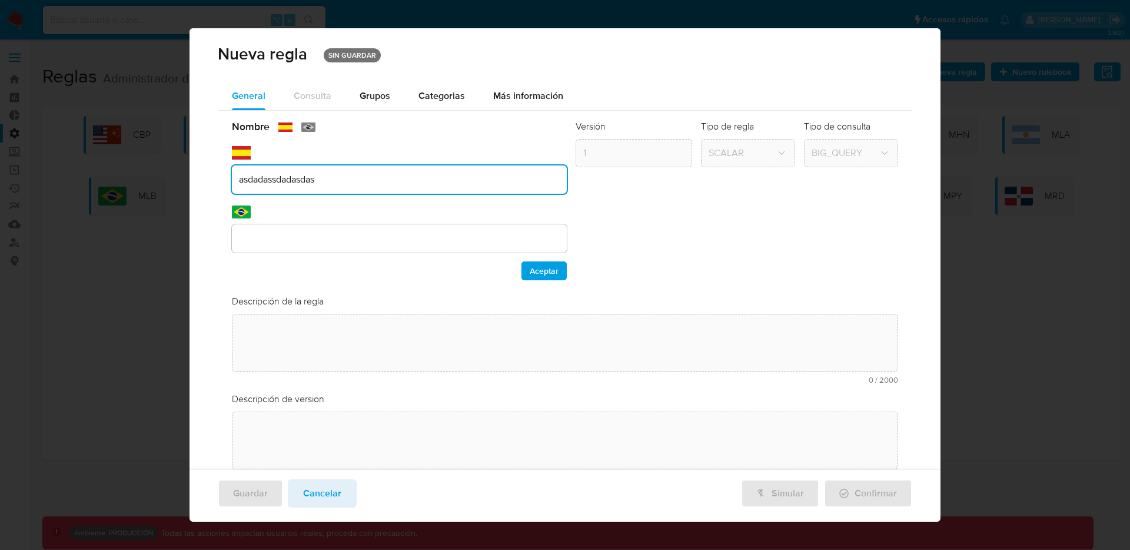
type input "asdadassdadasdas"
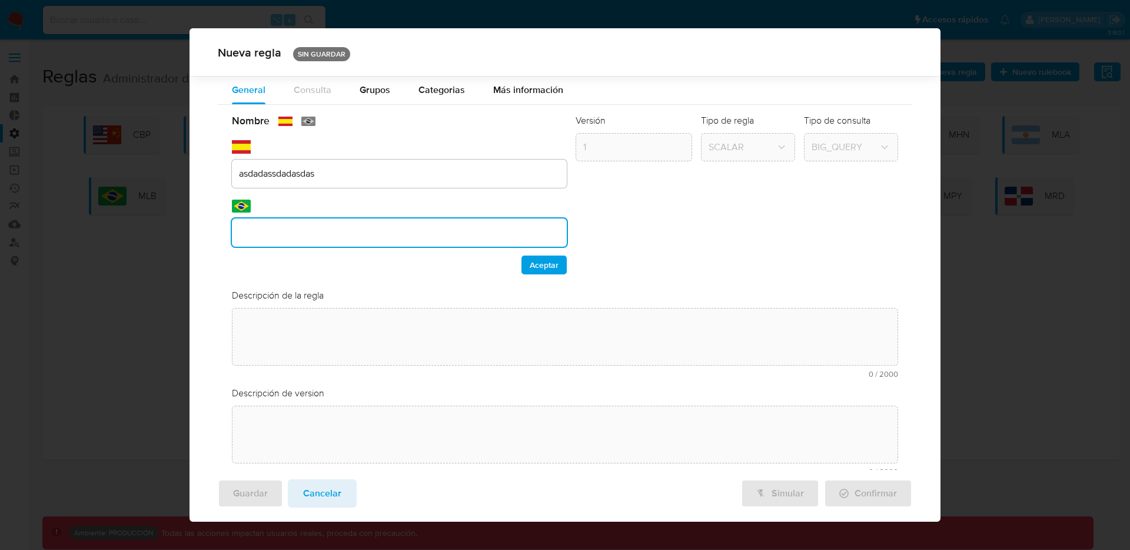
scroll to position [71, 0]
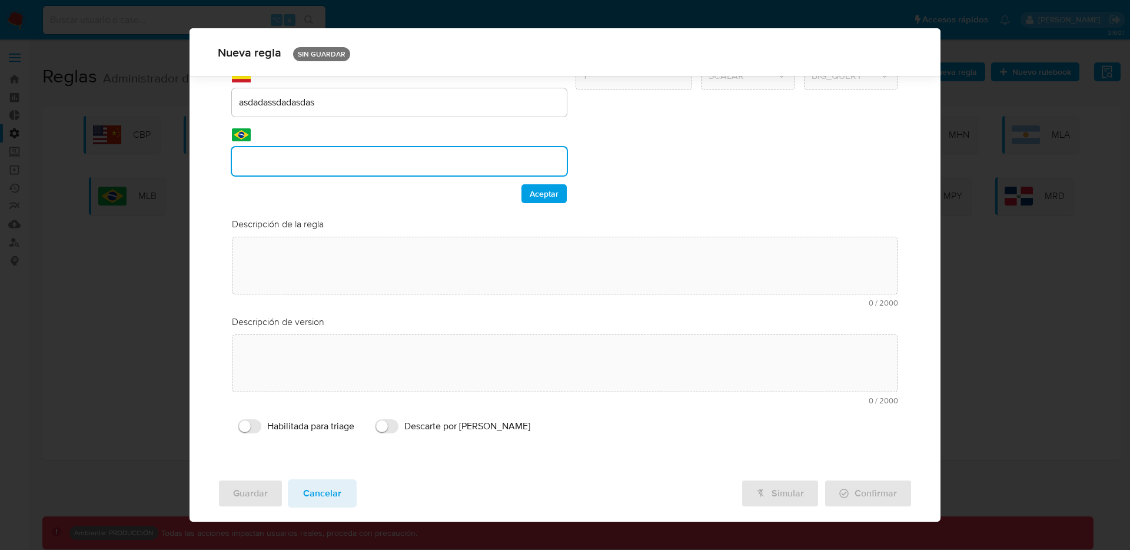
click at [322, 243] on div "Nombre text-es asdadassdadasdas text-pt Aceptar Versión 1 Tipo de regla SCALAR …" at bounding box center [565, 241] width 695 height 415
type input "asdasdasd"
click at [283, 95] on input "asdadassdadasdas" at bounding box center [399, 102] width 335 height 15
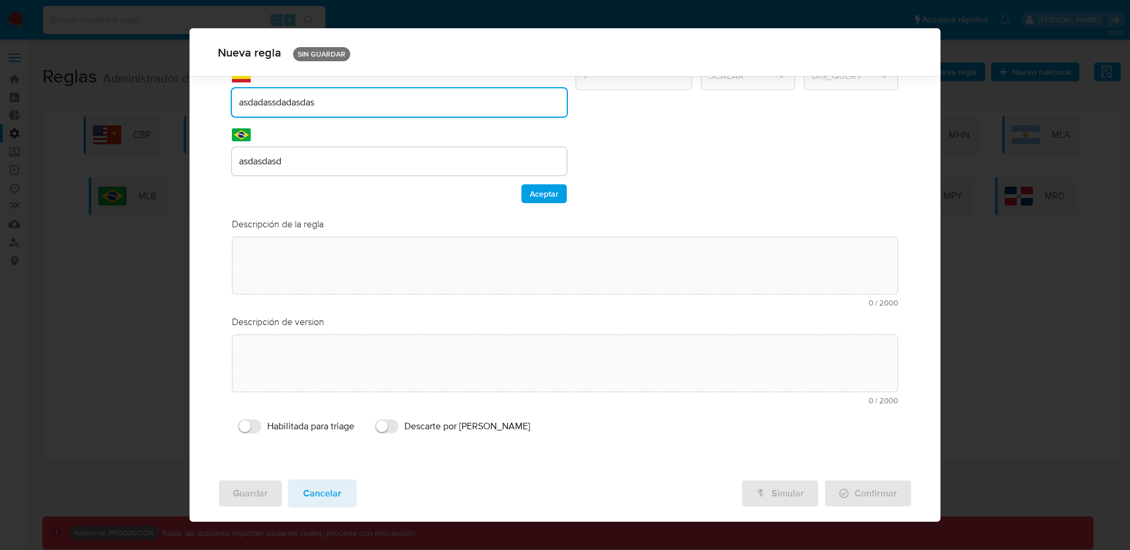
drag, startPoint x: 314, startPoint y: 103, endPoint x: 191, endPoint y: 101, distance: 123.0
click at [191, 101] on div "General Consulta Parametros Evidencias Grupos Categorias Ejecuciones Más inform…" at bounding box center [564, 237] width 751 height 465
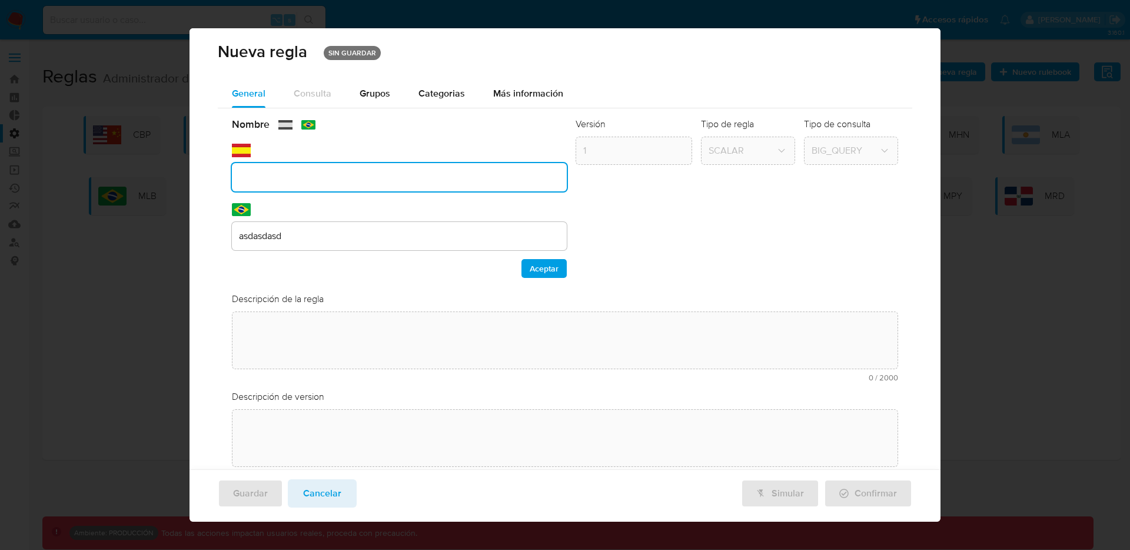
scroll to position [0, 0]
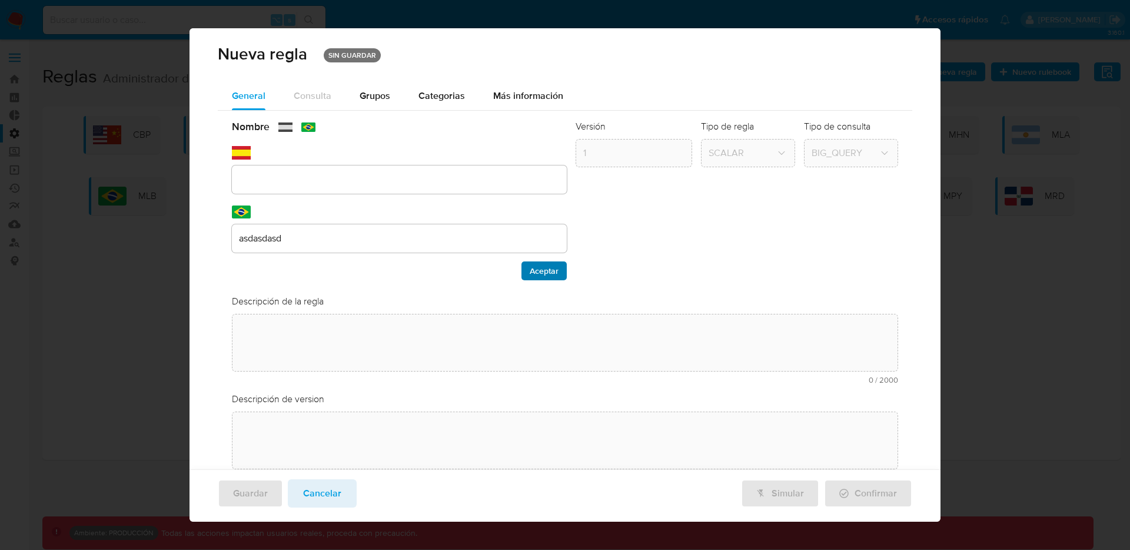
click at [546, 271] on span "Aceptar" at bounding box center [544, 270] width 29 height 16
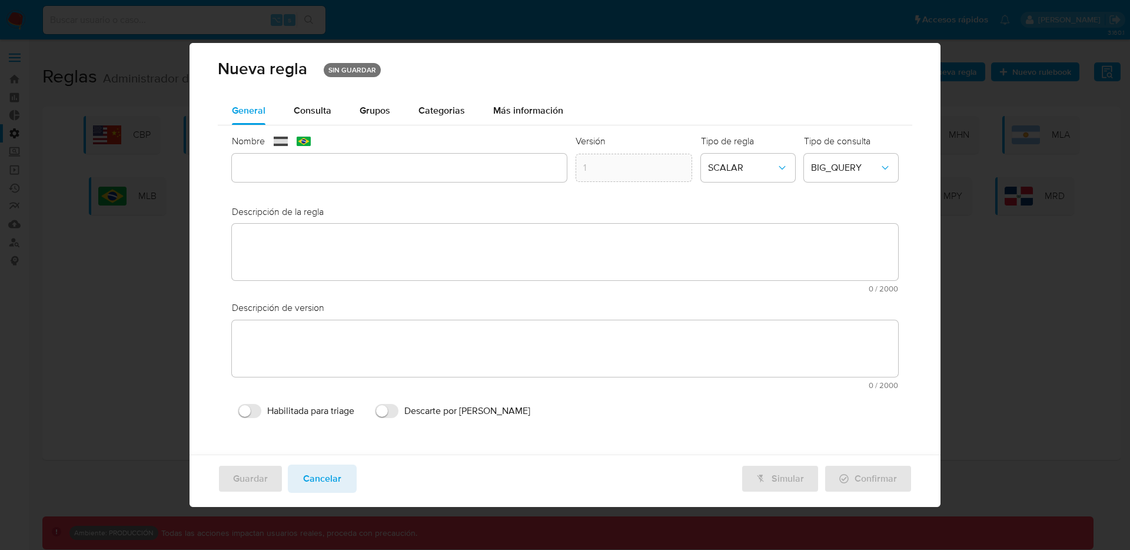
click at [371, 246] on textarea at bounding box center [565, 252] width 667 height 56
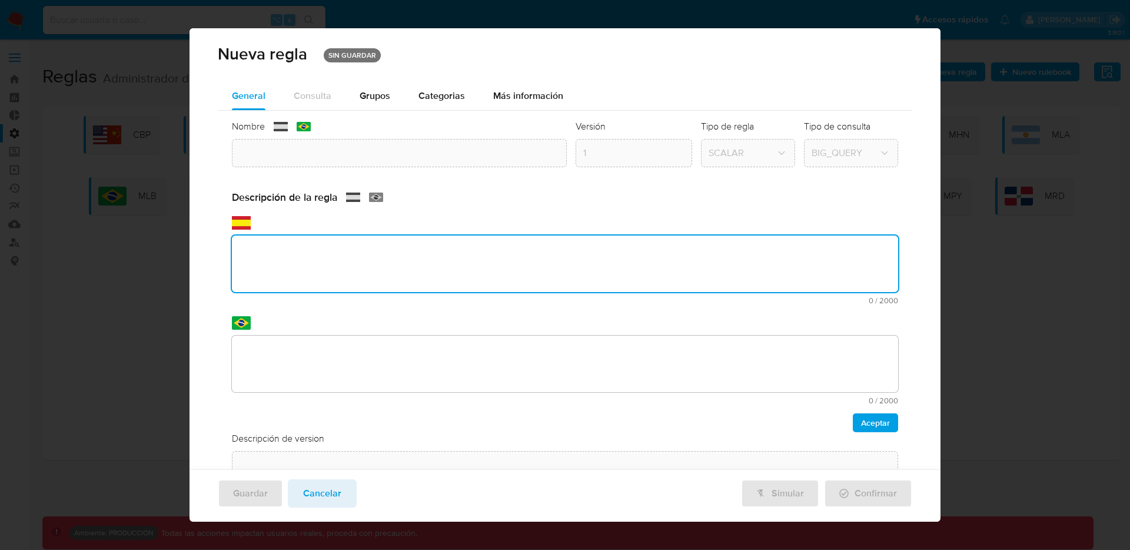
click at [360, 254] on textarea at bounding box center [565, 263] width 667 height 56
type textarea "asdasdasdasd"
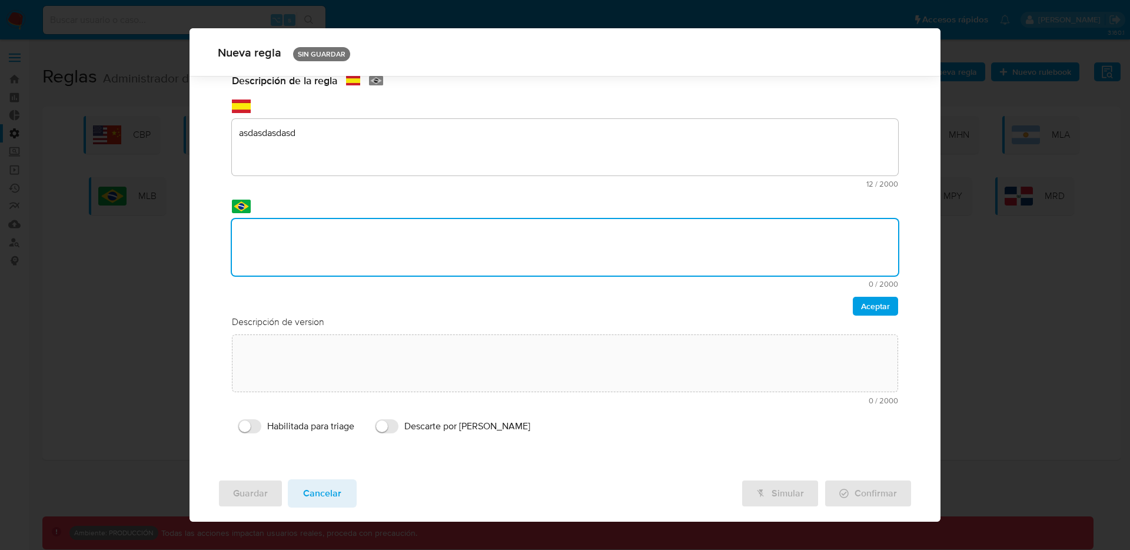
click at [335, 357] on div "Nombre text-es text-pt asdasdasd Aceptar Versión 1 Tipo de regla SCALAR Tipo de…" at bounding box center [565, 221] width 695 height 454
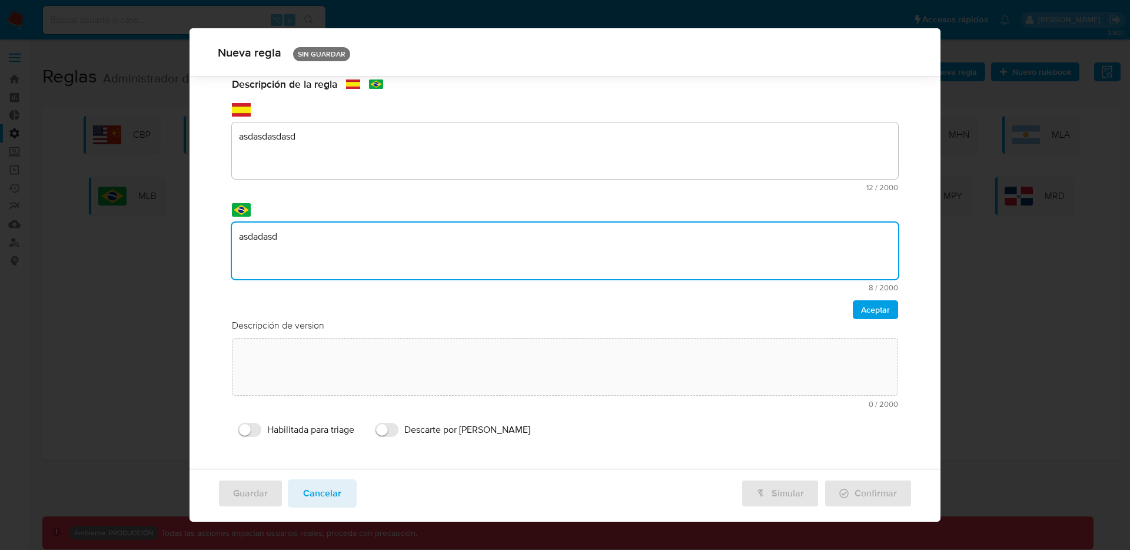
scroll to position [111, 0]
type textarea "asdadasd"
click at [344, 490] on button "Cancelar" at bounding box center [322, 493] width 69 height 28
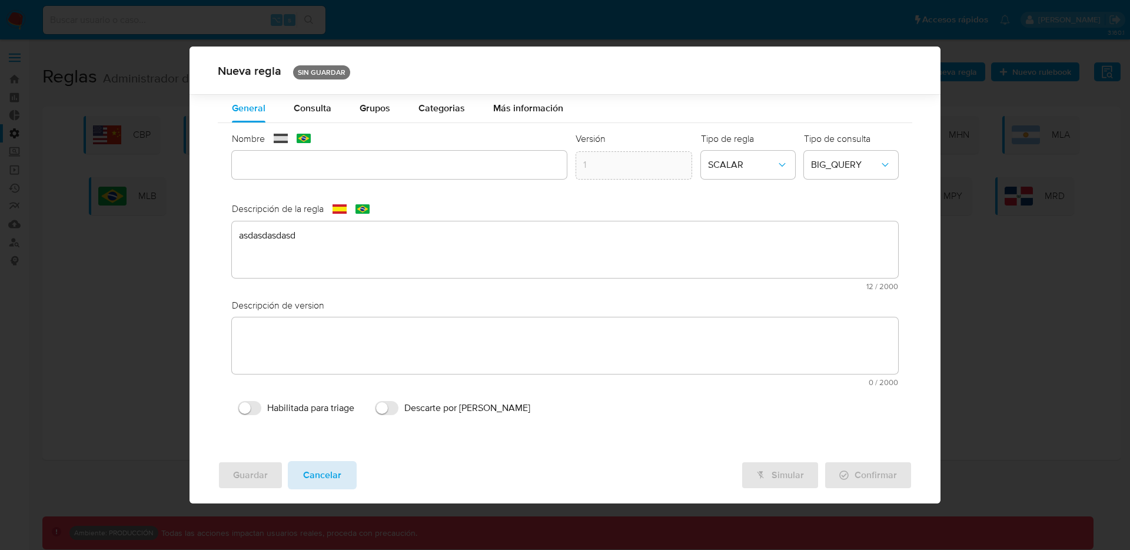
scroll to position [0, 0]
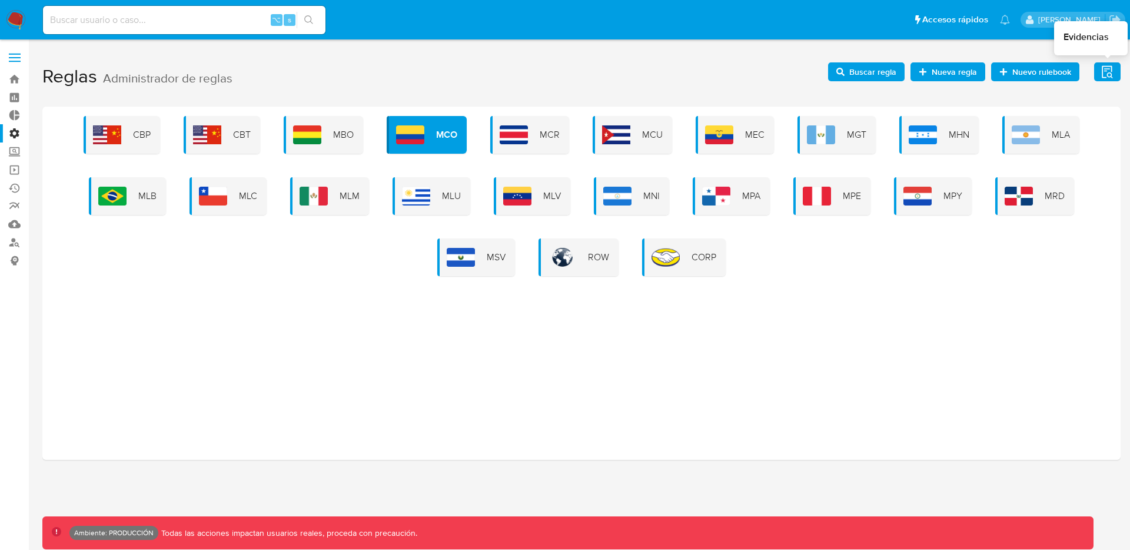
click at [1111, 74] on icon "button" at bounding box center [1107, 72] width 15 height 15
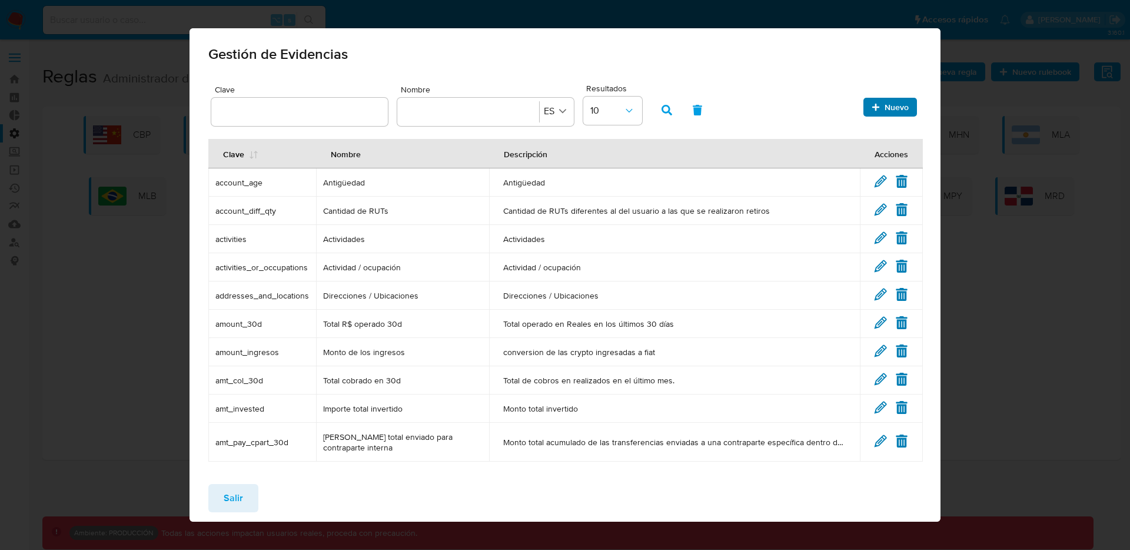
click at [872, 101] on span "Nuevo" at bounding box center [889, 107] width 37 height 16
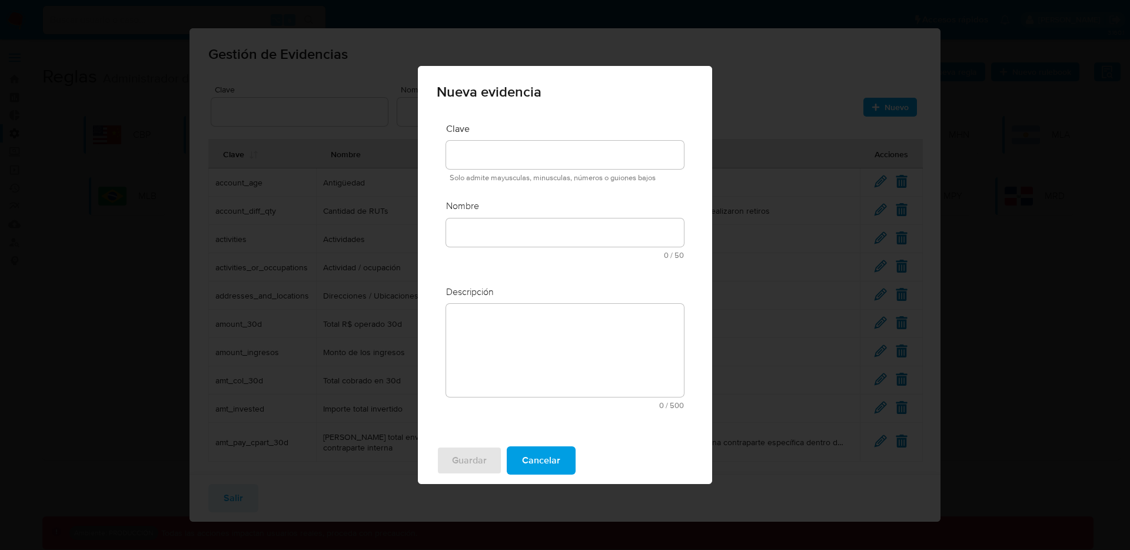
click at [522, 163] on div at bounding box center [565, 155] width 238 height 28
click at [495, 225] on input "text" at bounding box center [565, 232] width 238 height 15
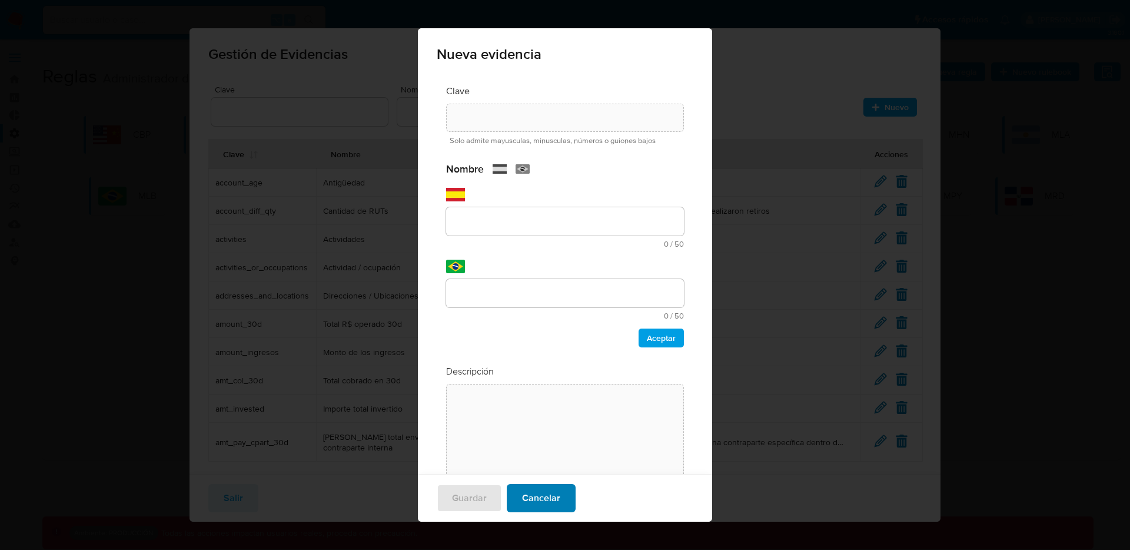
click at [537, 494] on span "Cancelar" at bounding box center [541, 498] width 38 height 26
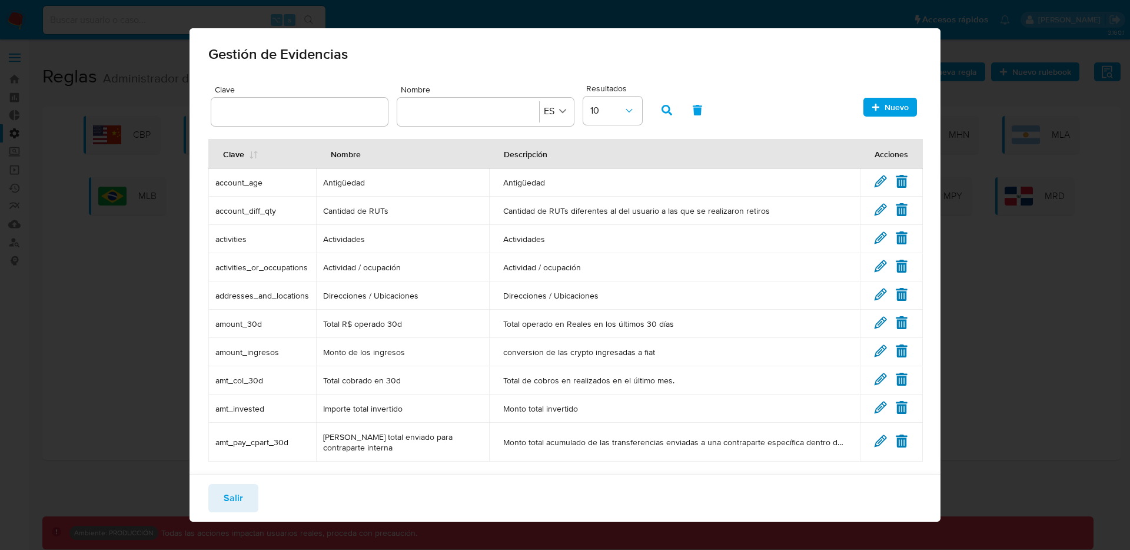
click at [225, 495] on span "Salir" at bounding box center [233, 498] width 19 height 26
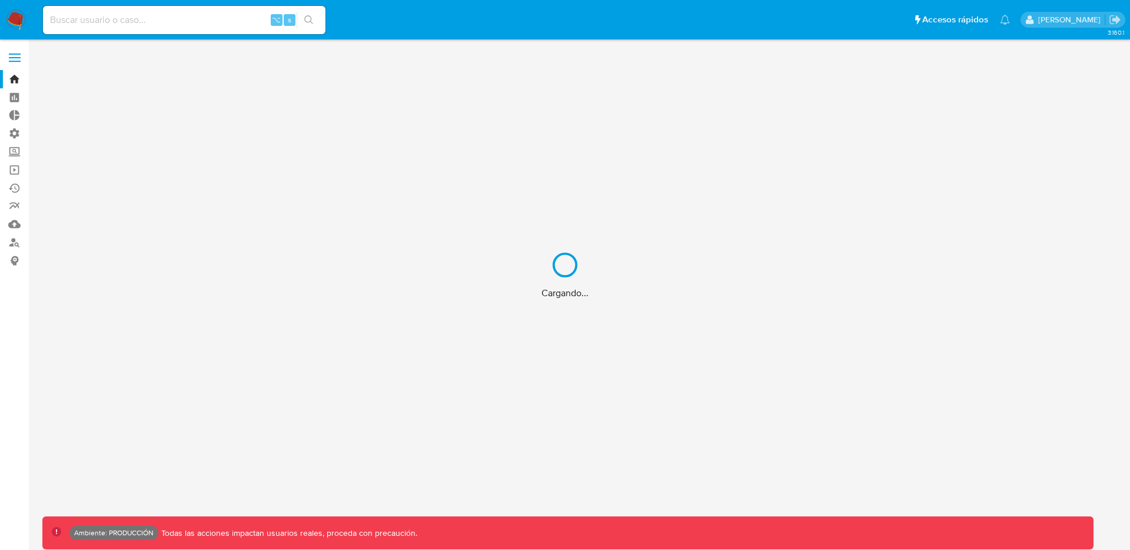
click at [11, 62] on div "Cargando..." at bounding box center [565, 275] width 1130 height 550
click at [14, 54] on div "Cargando..." at bounding box center [565, 275] width 1130 height 550
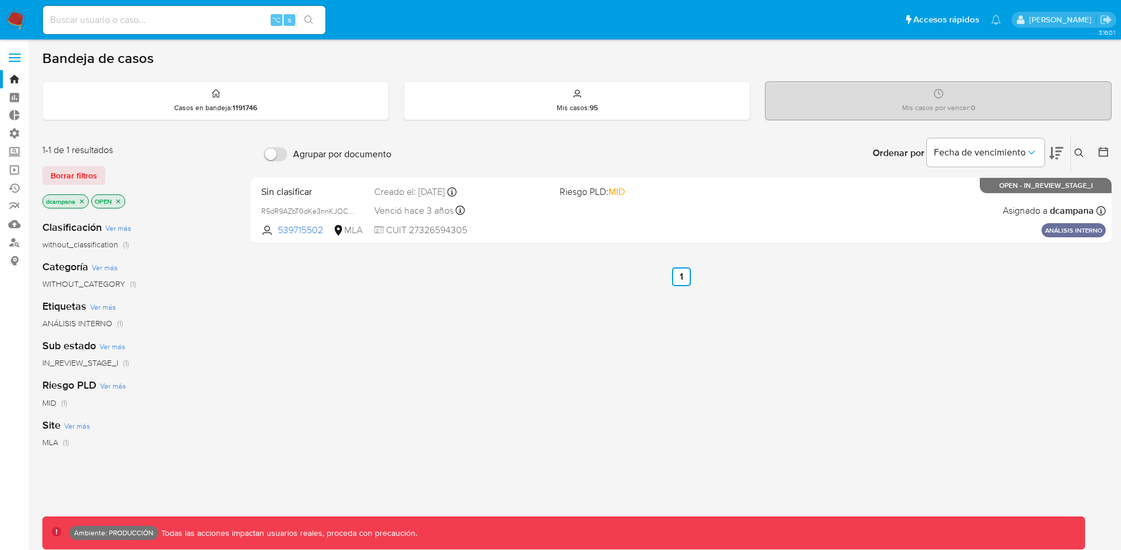
click at [6, 56] on label at bounding box center [14, 57] width 29 height 25
click at [0, 0] on input "checkbox" at bounding box center [0, 0] width 0 height 0
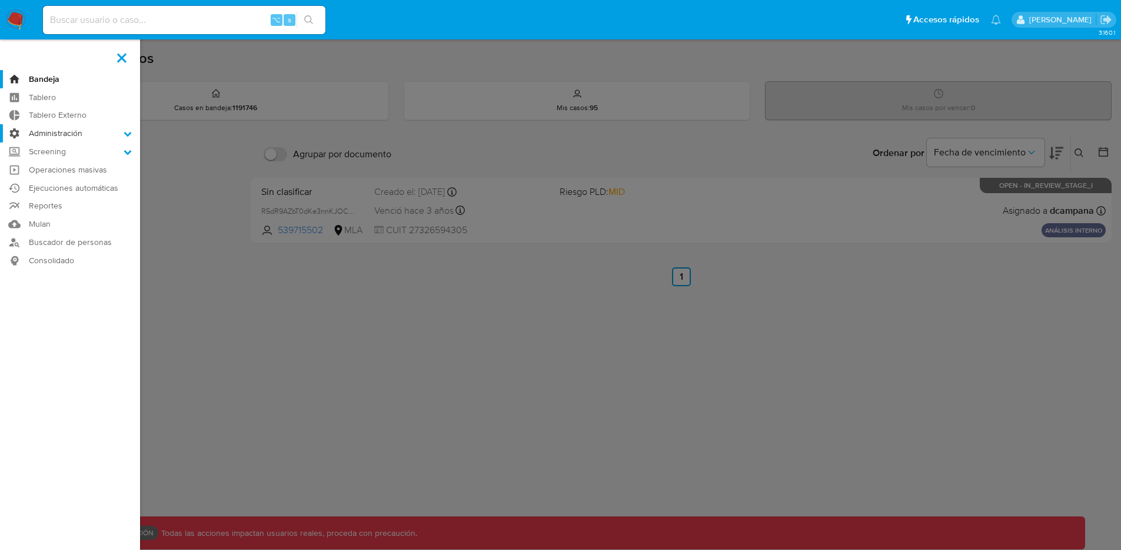
click at [74, 132] on label "Administración" at bounding box center [70, 133] width 140 height 18
click at [0, 0] on input "Administración" at bounding box center [0, 0] width 0 height 0
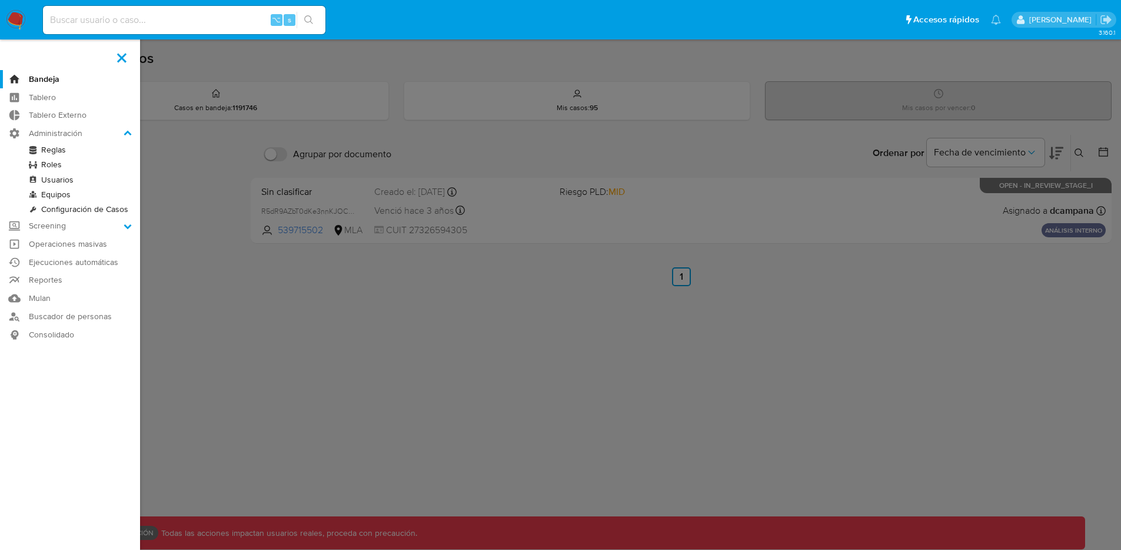
click at [51, 149] on link "Reglas" at bounding box center [70, 149] width 140 height 15
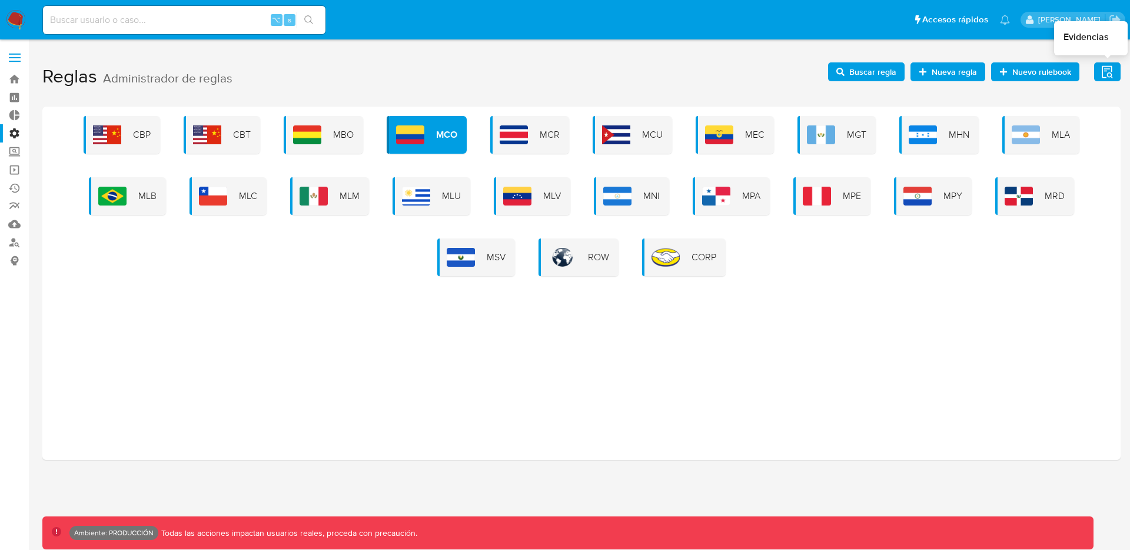
click at [1100, 74] on icon "button" at bounding box center [1107, 72] width 15 height 15
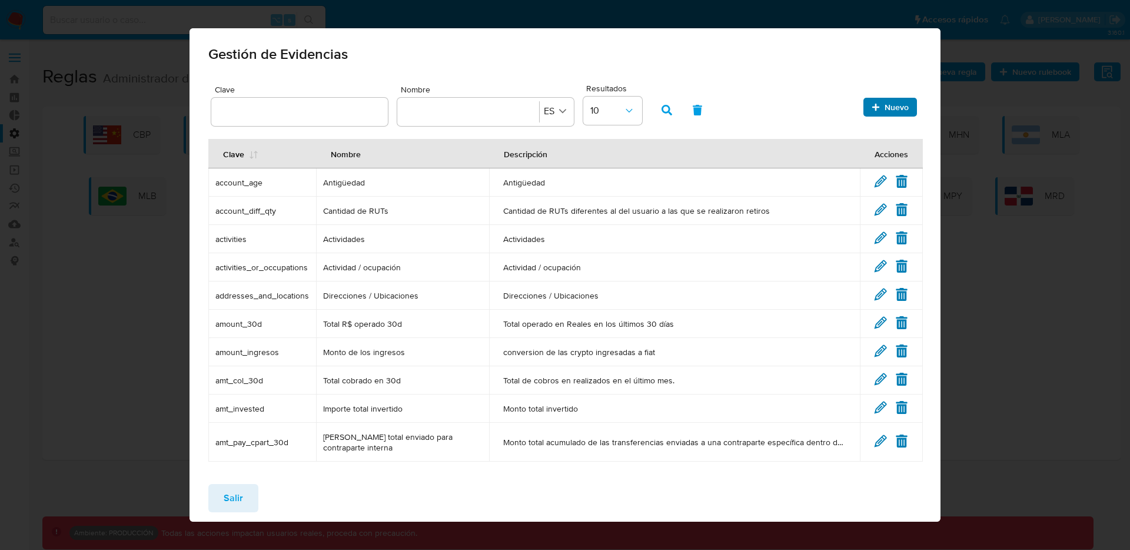
click at [890, 106] on span "Nuevo" at bounding box center [896, 107] width 24 height 19
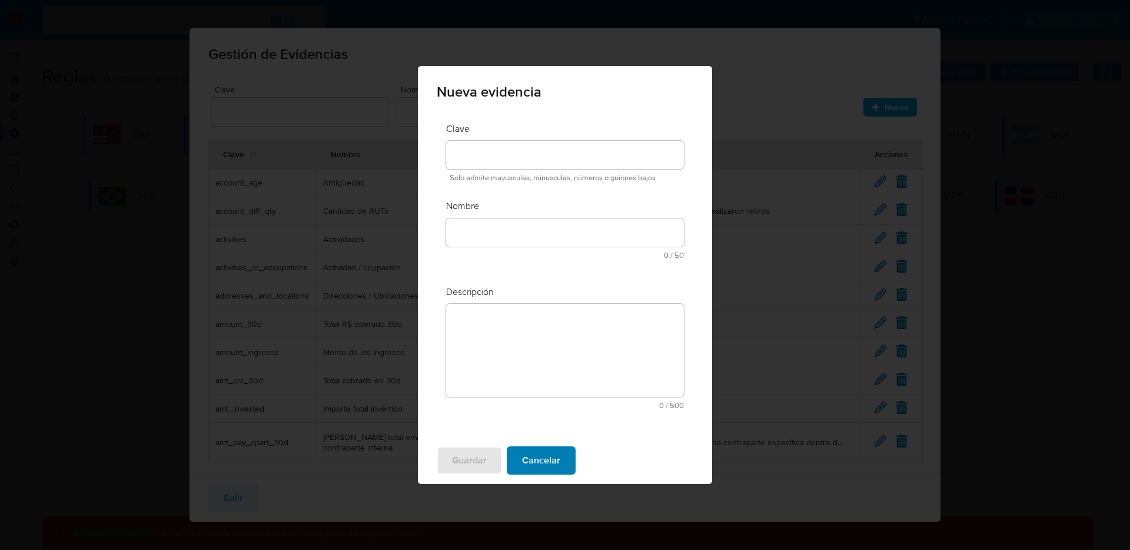
click at [547, 461] on span "Cancelar" at bounding box center [541, 460] width 38 height 26
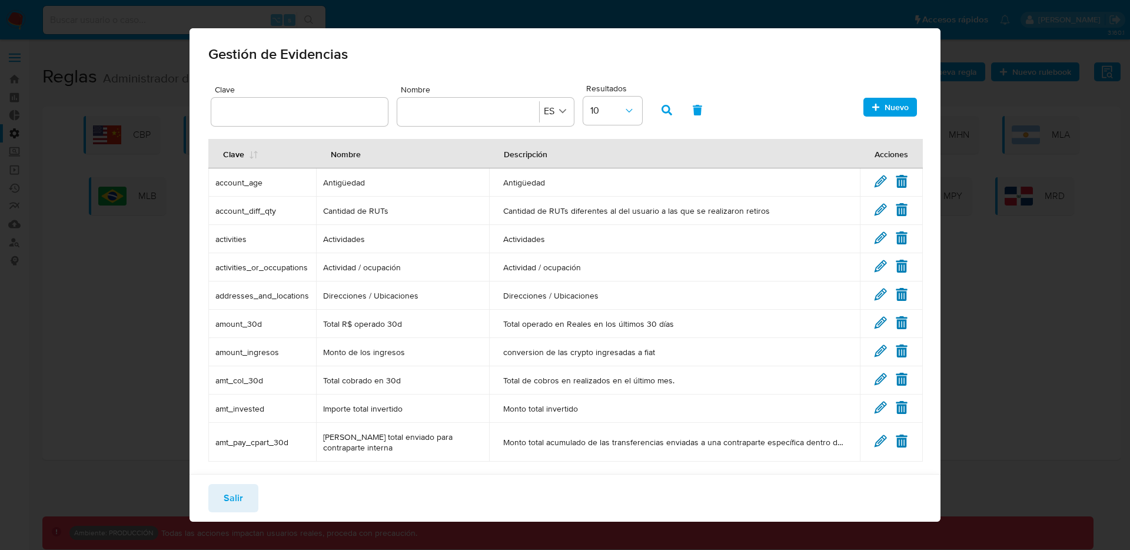
click at [247, 492] on button "Salir" at bounding box center [233, 498] width 50 height 28
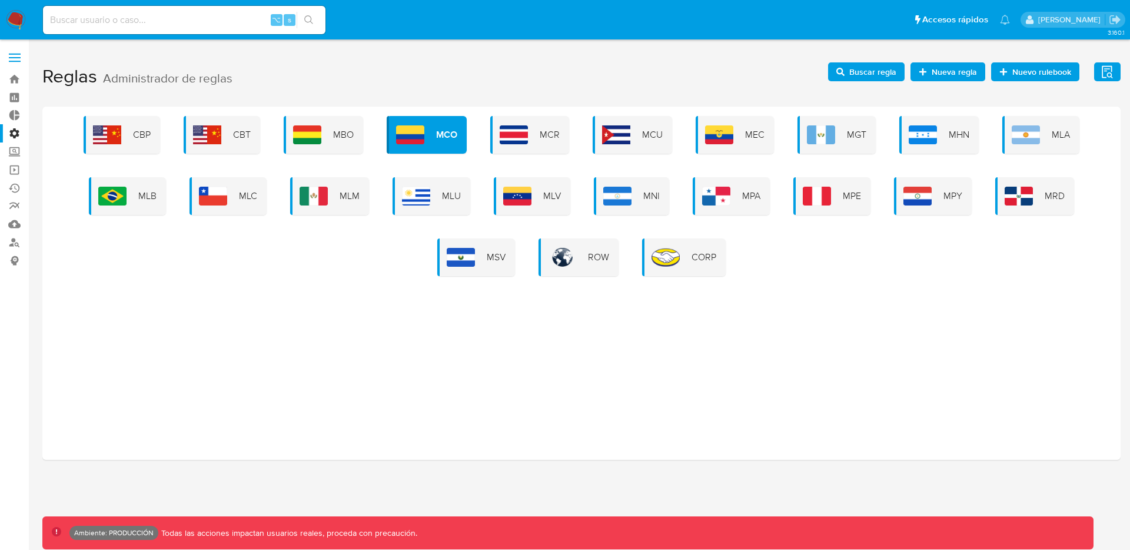
click at [1100, 67] on icon "button" at bounding box center [1107, 72] width 15 height 15
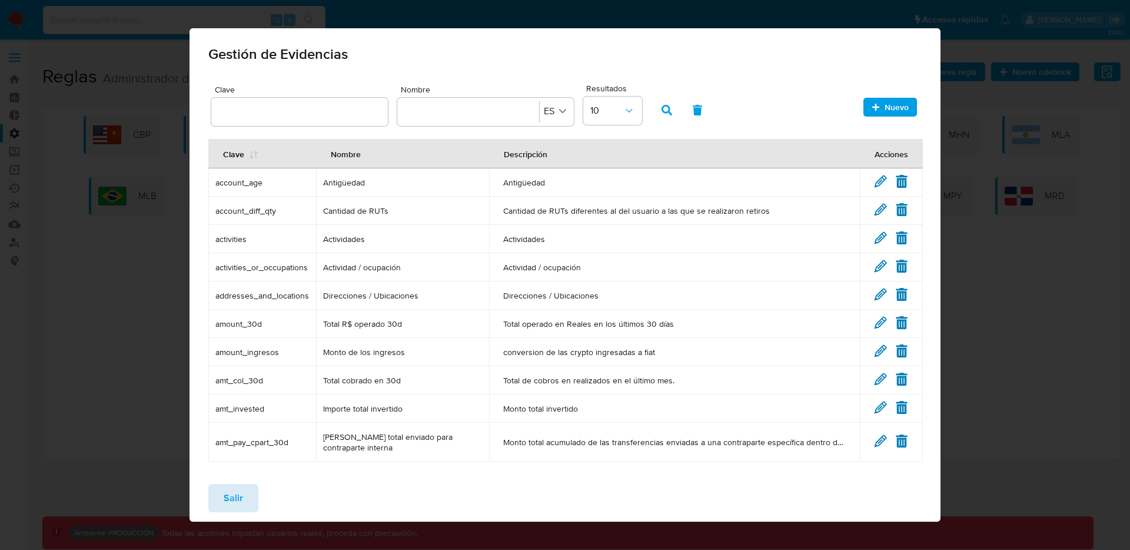
click at [222, 484] on button "Salir" at bounding box center [233, 498] width 50 height 28
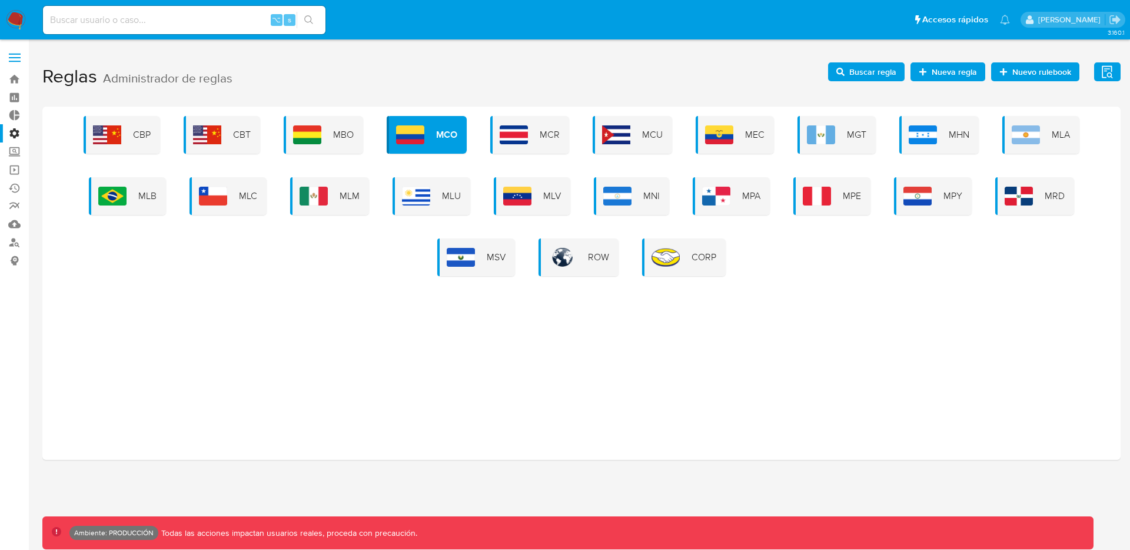
click at [895, 72] on span "Buscar regla" at bounding box center [872, 71] width 47 height 19
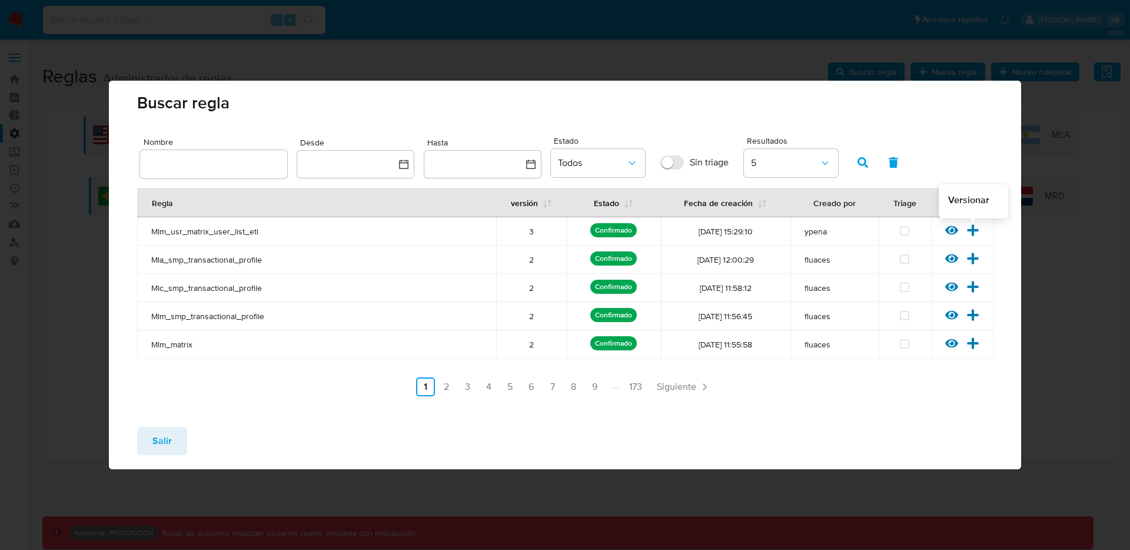
click at [970, 233] on icon at bounding box center [972, 230] width 13 height 13
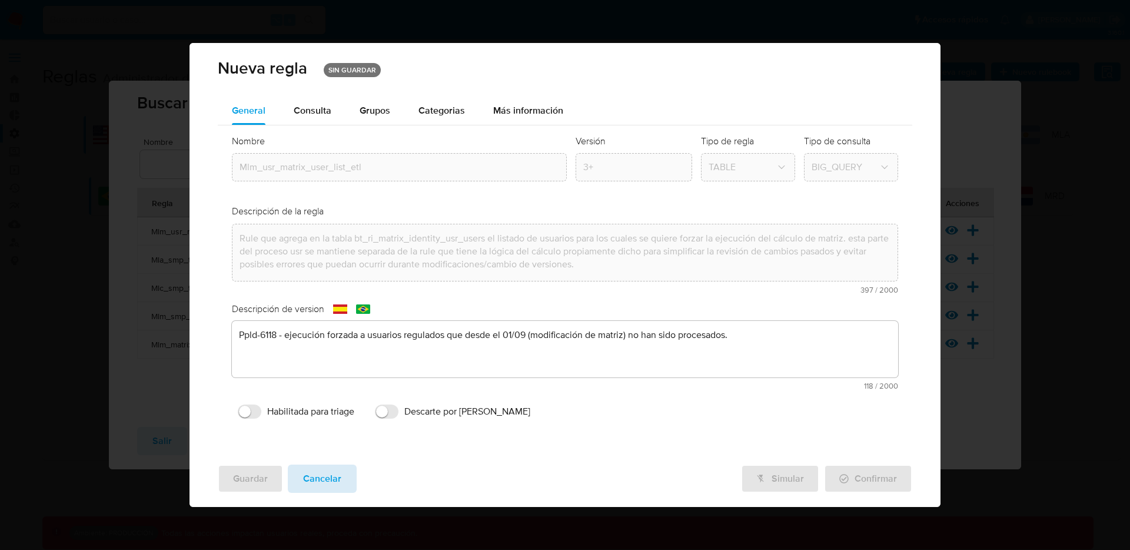
click at [314, 469] on span "Cancelar" at bounding box center [322, 478] width 38 height 26
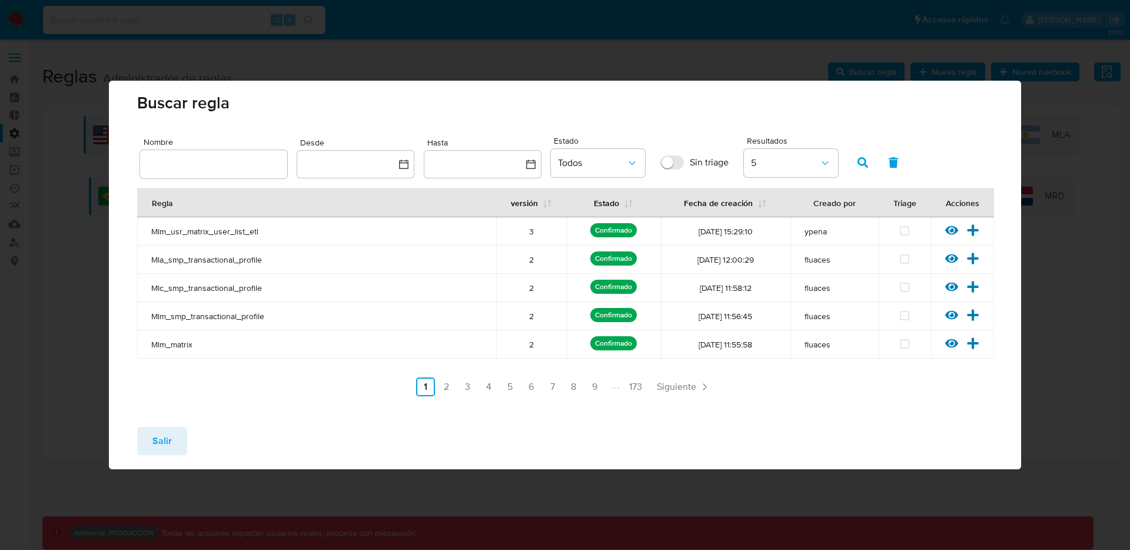
click at [165, 451] on span "Salir" at bounding box center [161, 441] width 19 height 26
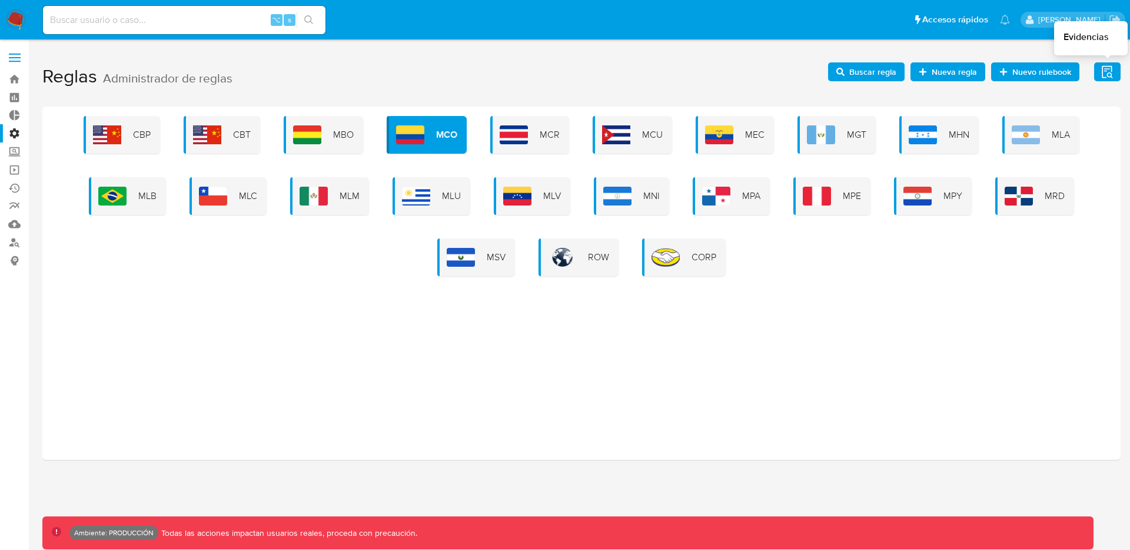
click at [1100, 74] on icon "button" at bounding box center [1107, 72] width 15 height 15
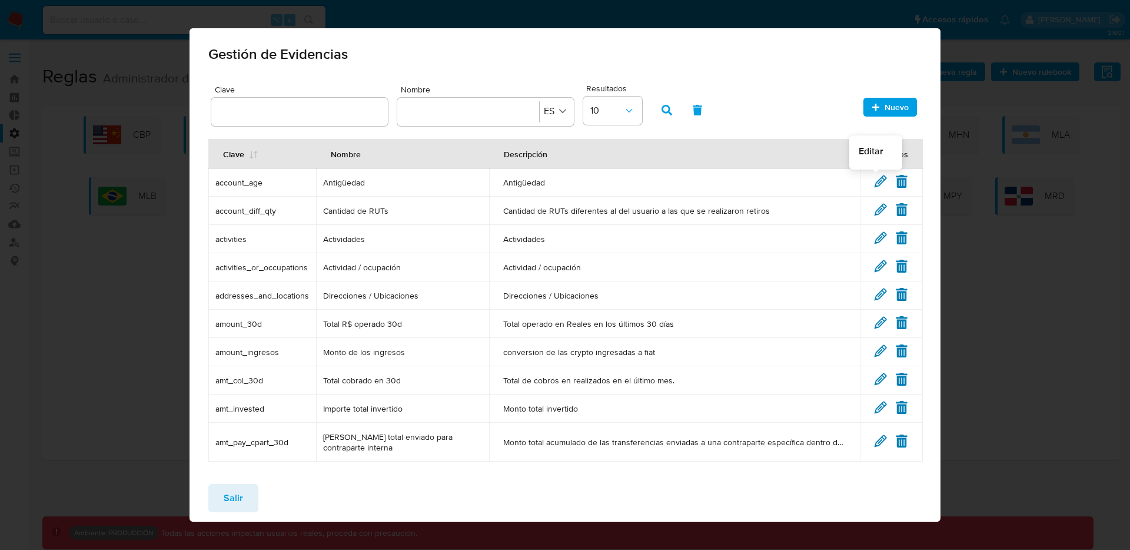
click at [874, 176] on icon at bounding box center [880, 181] width 13 height 13
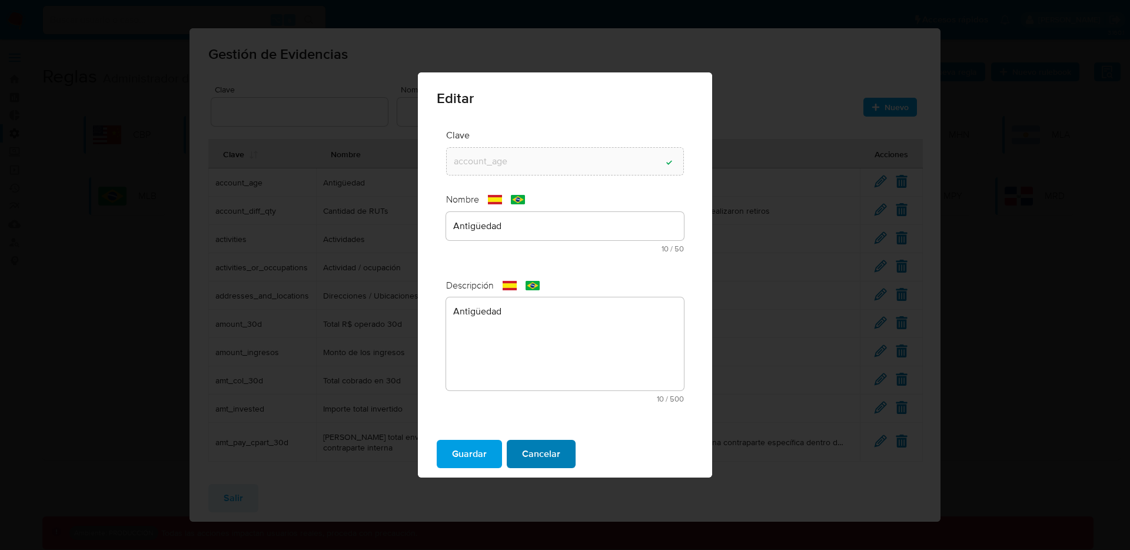
click at [541, 457] on span "Cancelar" at bounding box center [541, 454] width 38 height 26
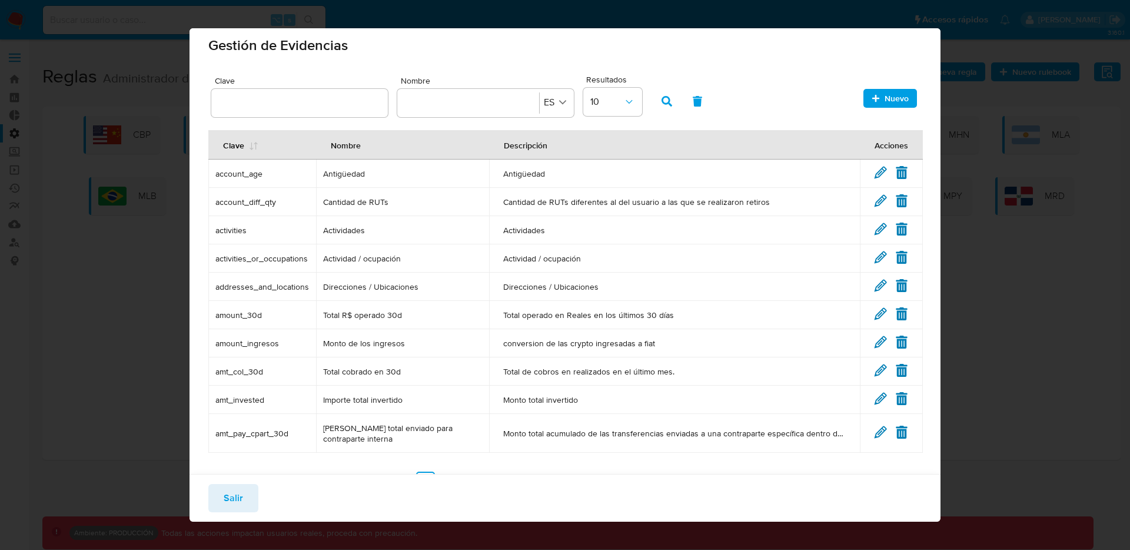
drag, startPoint x: 262, startPoint y: 187, endPoint x: 657, endPoint y: 425, distance: 461.1
click at [657, 425] on tbody "account_age Antigüedad Antigüedad Editar Eliminar account_diff_qty Cantidad de …" at bounding box center [565, 305] width 714 height 293
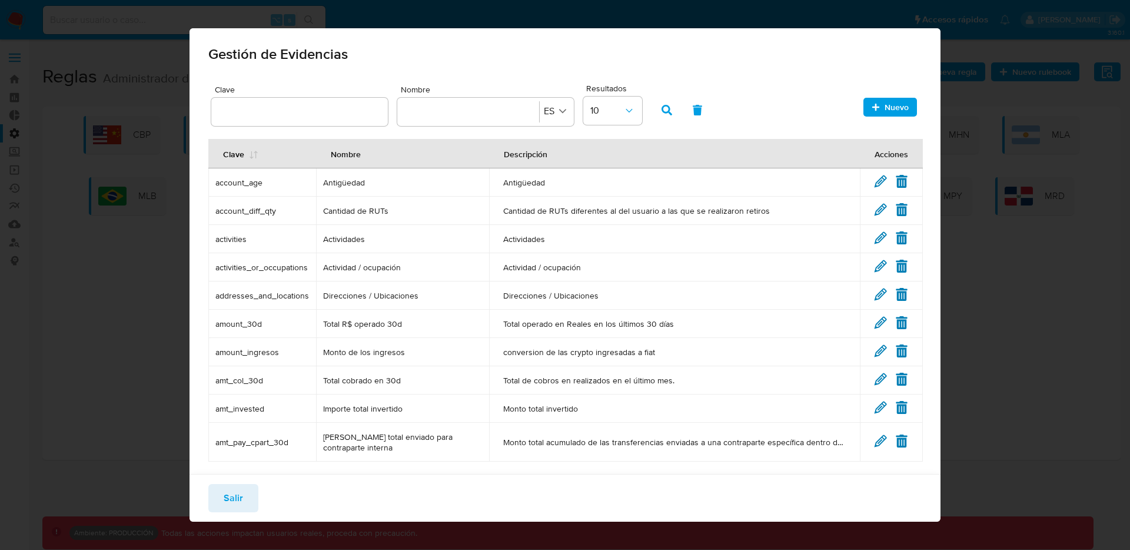
click at [437, 288] on td "Direcciones / Ubicaciones" at bounding box center [402, 295] width 173 height 28
click at [265, 124] on div at bounding box center [299, 112] width 177 height 28
click at [437, 120] on div at bounding box center [468, 112] width 128 height 28
click at [254, 116] on input "text" at bounding box center [299, 111] width 177 height 15
click at [218, 503] on button "Salir" at bounding box center [233, 498] width 50 height 28
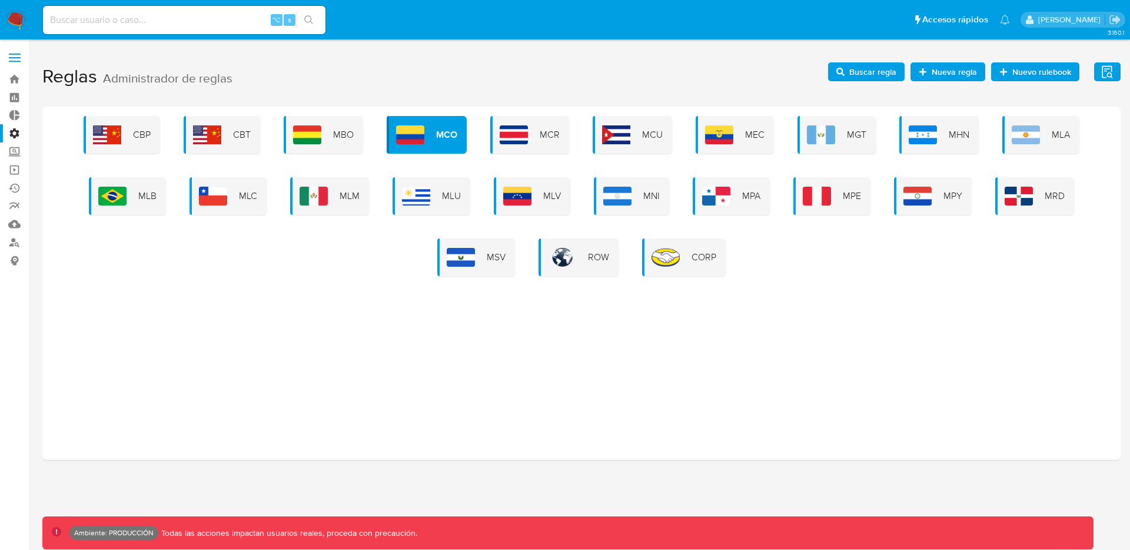
click at [10, 62] on label at bounding box center [14, 57] width 29 height 25
click at [0, 0] on input "checkbox" at bounding box center [0, 0] width 0 height 0
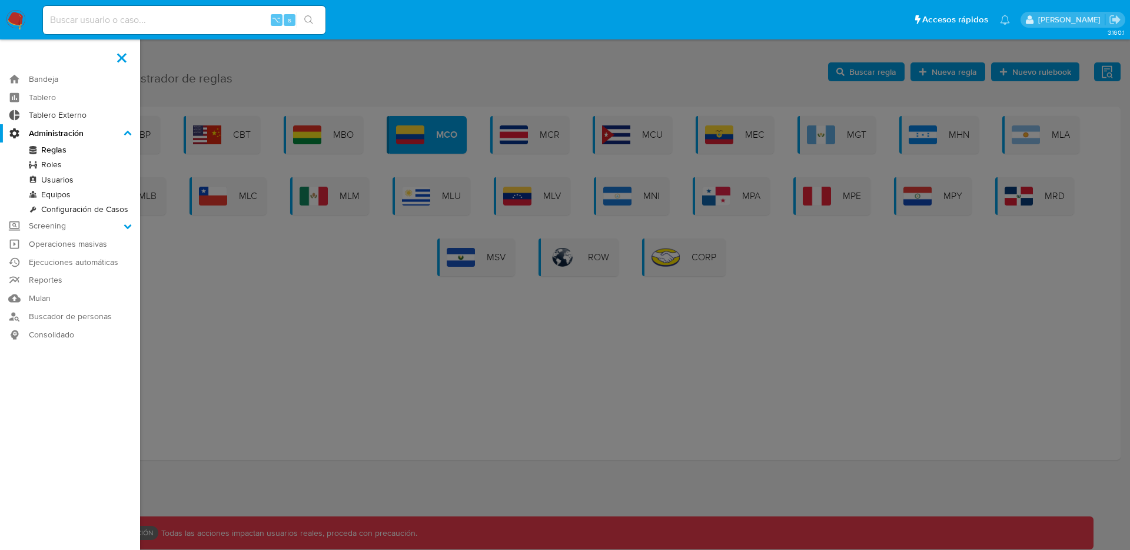
click at [55, 114] on link "Tablero Externo" at bounding box center [70, 115] width 140 height 18
